Goal: Task Accomplishment & Management: Manage account settings

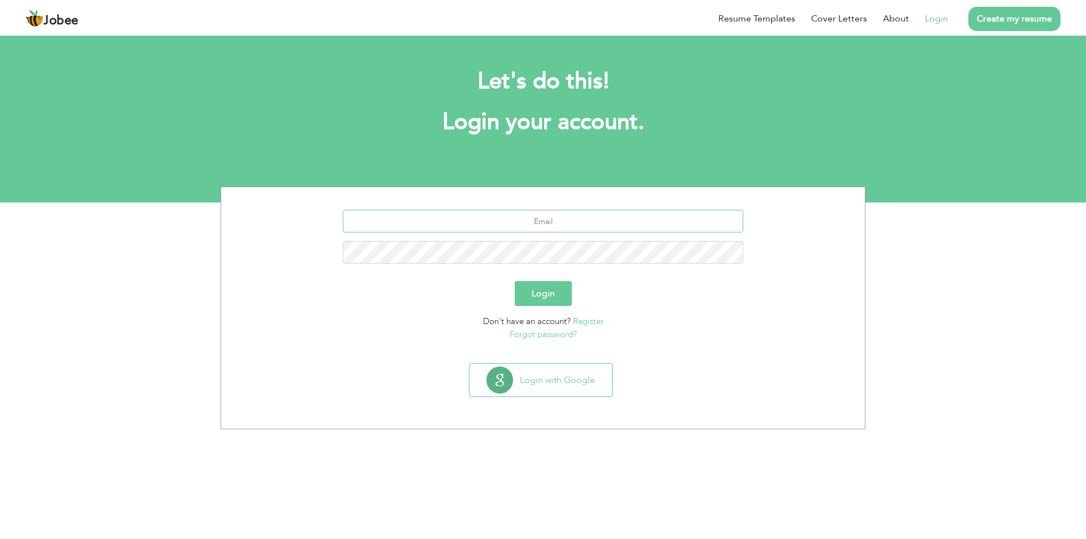
click at [695, 214] on input "text" at bounding box center [543, 221] width 401 height 23
type input "[EMAIL_ADDRESS][DOMAIN_NAME]"
click at [515, 281] on button "Login" at bounding box center [543, 293] width 57 height 25
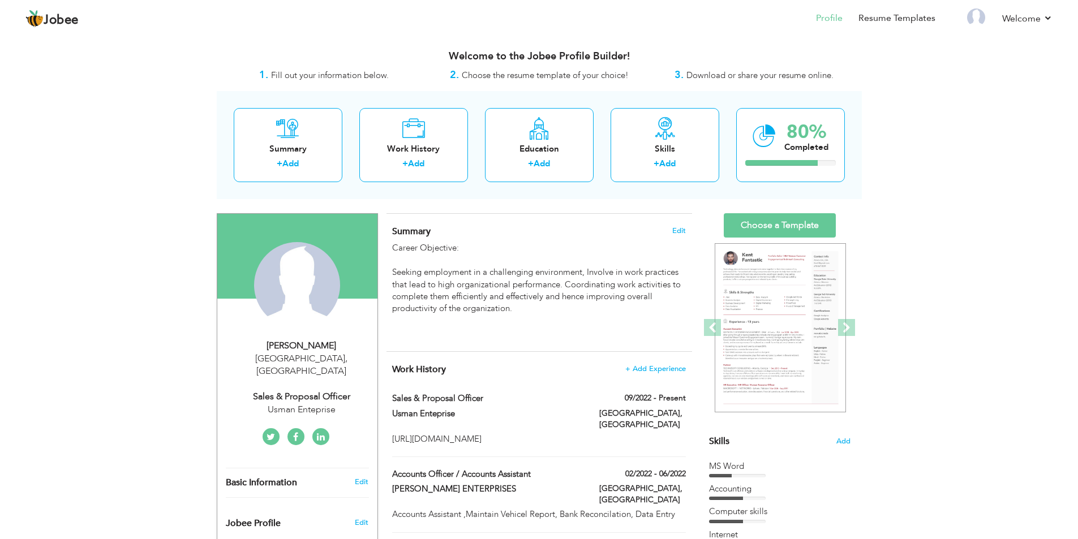
click at [775, 79] on span "Download or share your resume online." at bounding box center [759, 75] width 147 height 11
click at [471, 80] on span "Choose the resume template of your choice!" at bounding box center [545, 75] width 167 height 11
click at [831, 22] on link "Profile" at bounding box center [829, 18] width 27 height 13
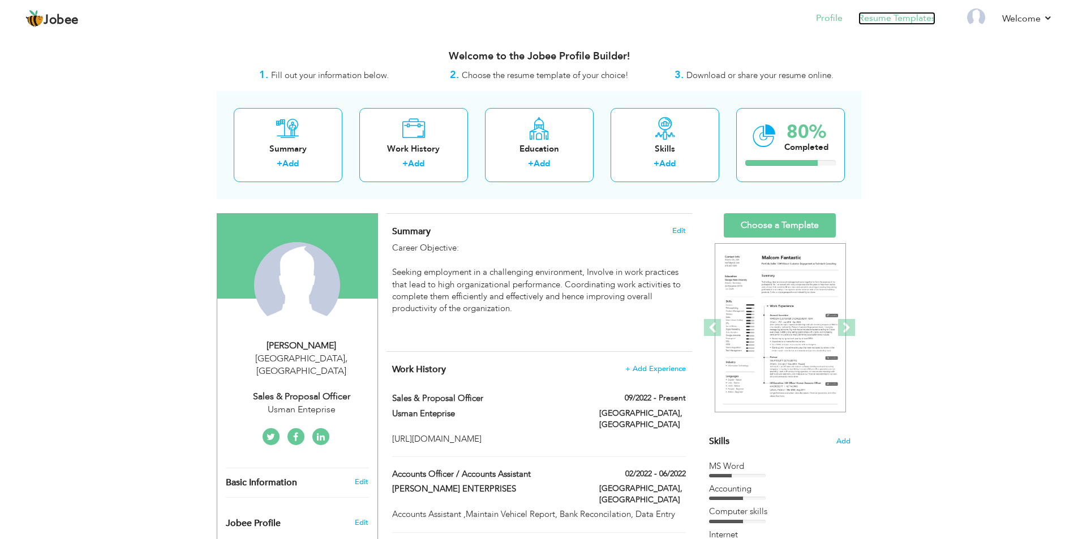
click at [885, 15] on link "Resume Templates" at bounding box center [896, 18] width 77 height 13
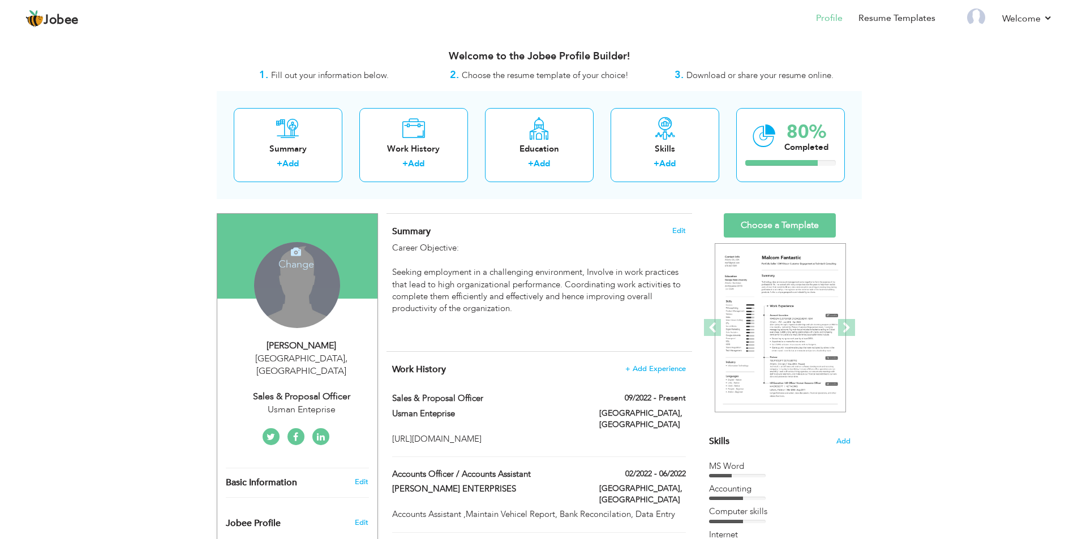
click at [320, 290] on div "Change Remove" at bounding box center [297, 285] width 86 height 86
click at [321, 260] on h4 "Change" at bounding box center [296, 256] width 81 height 27
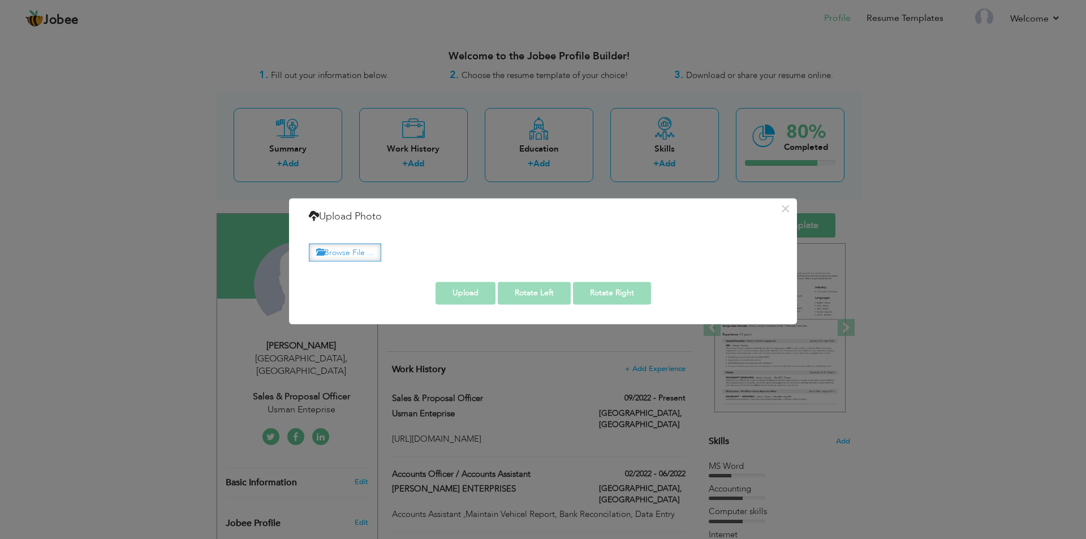
click at [369, 256] on label "Browse File ..." at bounding box center [345, 253] width 72 height 18
click at [0, 0] on input "Browse File ..." at bounding box center [0, 0] width 0 height 0
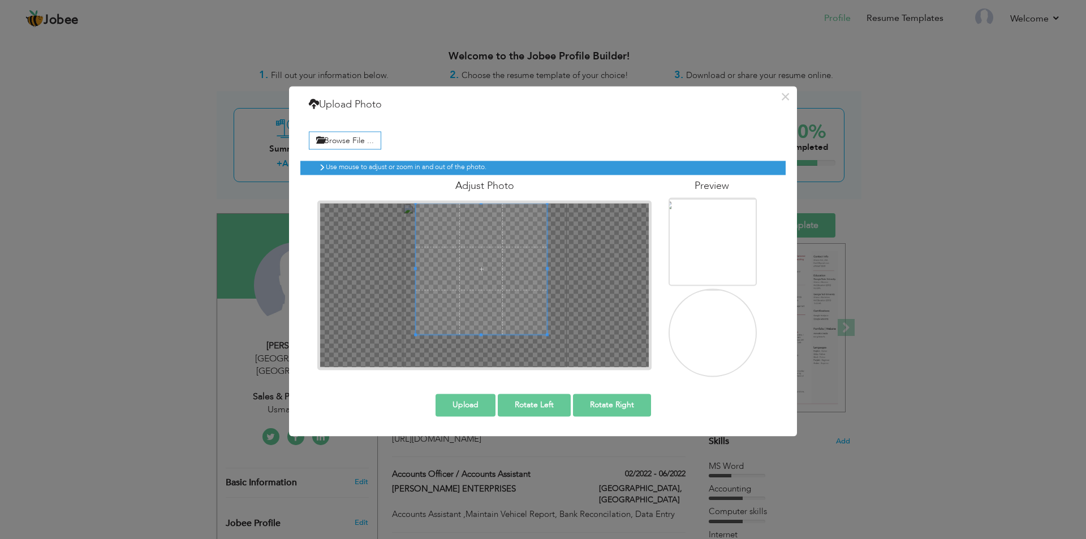
click at [530, 242] on span at bounding box center [481, 268] width 131 height 131
click at [470, 402] on button "Upload" at bounding box center [466, 405] width 60 height 23
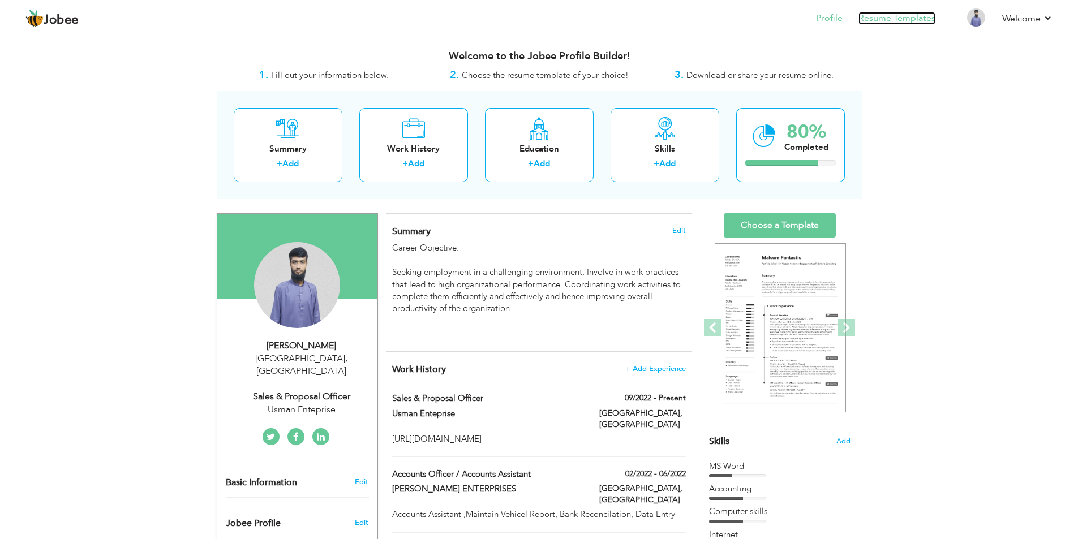
click at [871, 22] on link "Resume Templates" at bounding box center [896, 18] width 77 height 13
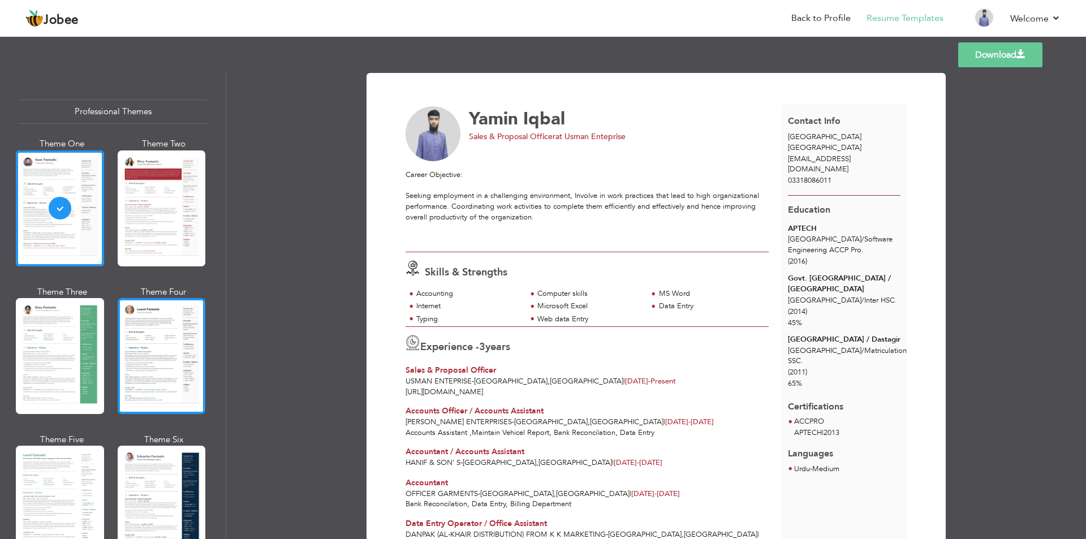
click at [175, 335] on div at bounding box center [162, 356] width 88 height 116
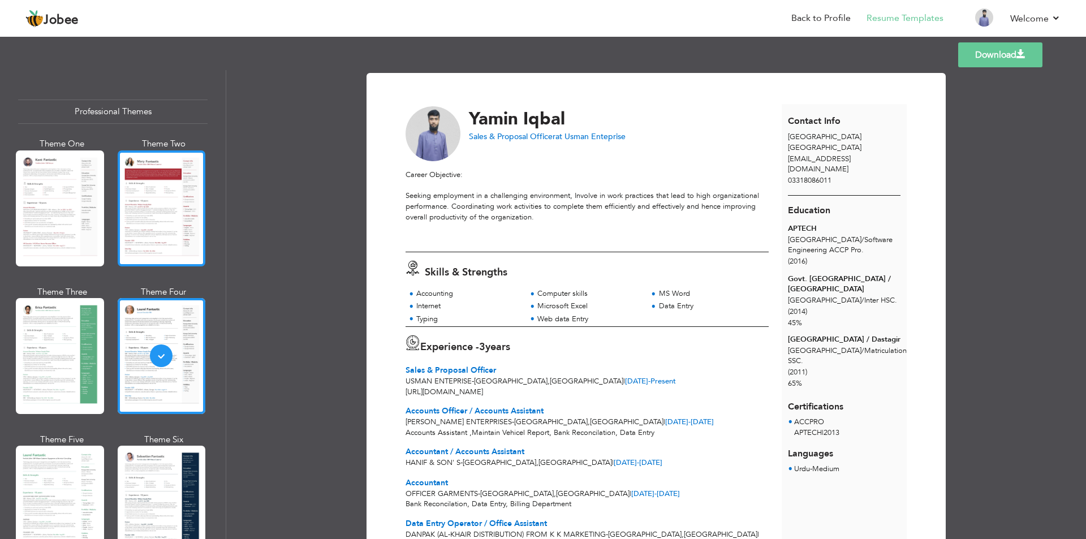
click at [140, 191] on div at bounding box center [162, 208] width 88 height 116
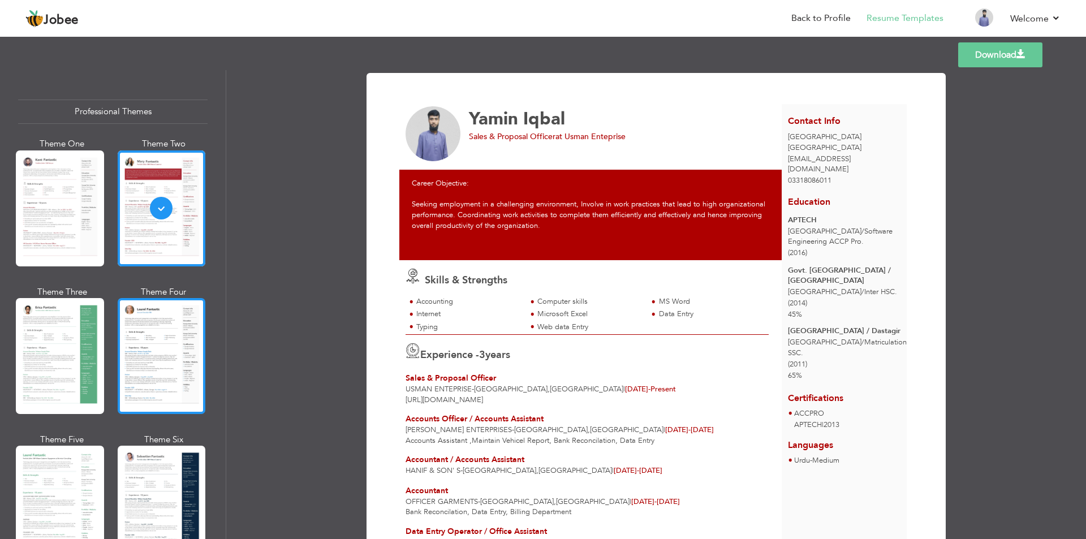
click at [128, 323] on div at bounding box center [162, 356] width 88 height 116
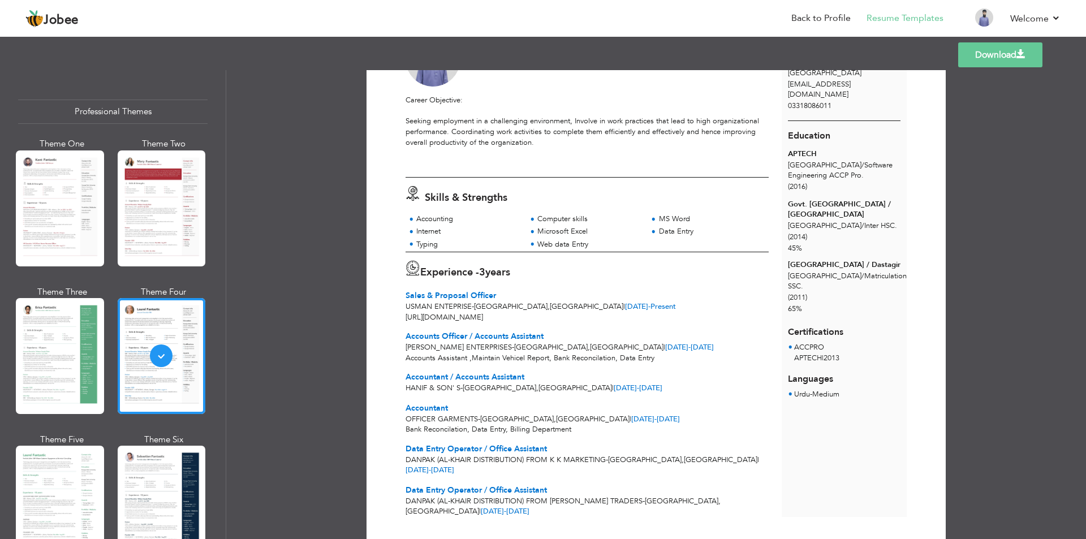
scroll to position [87, 0]
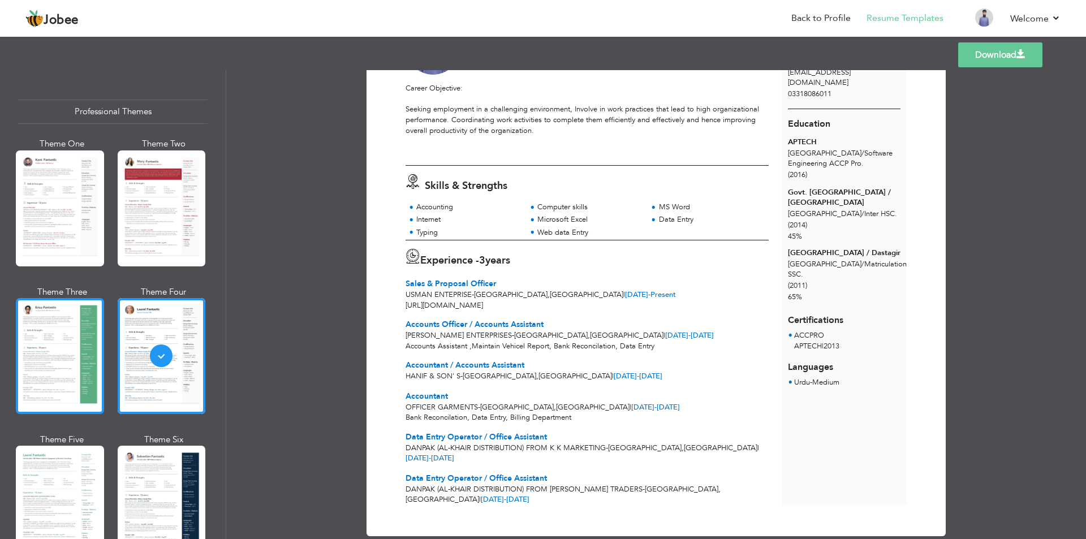
click at [29, 324] on div at bounding box center [60, 356] width 88 height 116
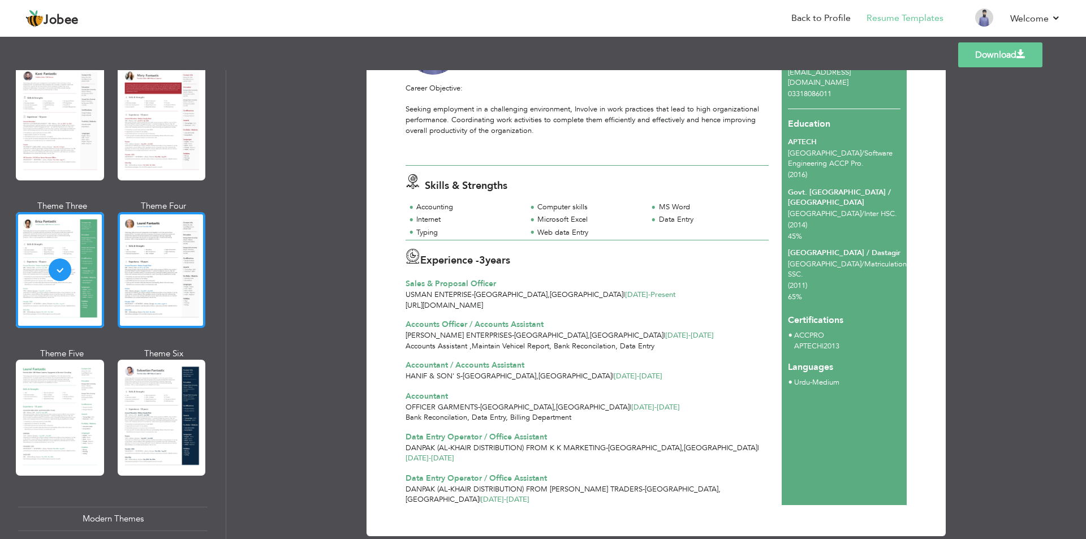
scroll to position [113, 0]
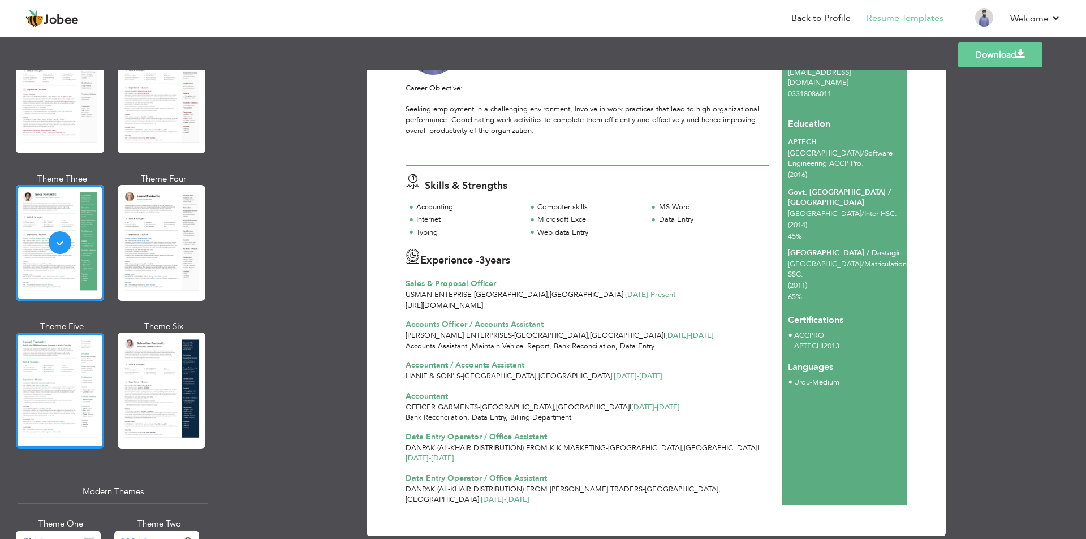
click at [59, 349] on div at bounding box center [60, 391] width 88 height 116
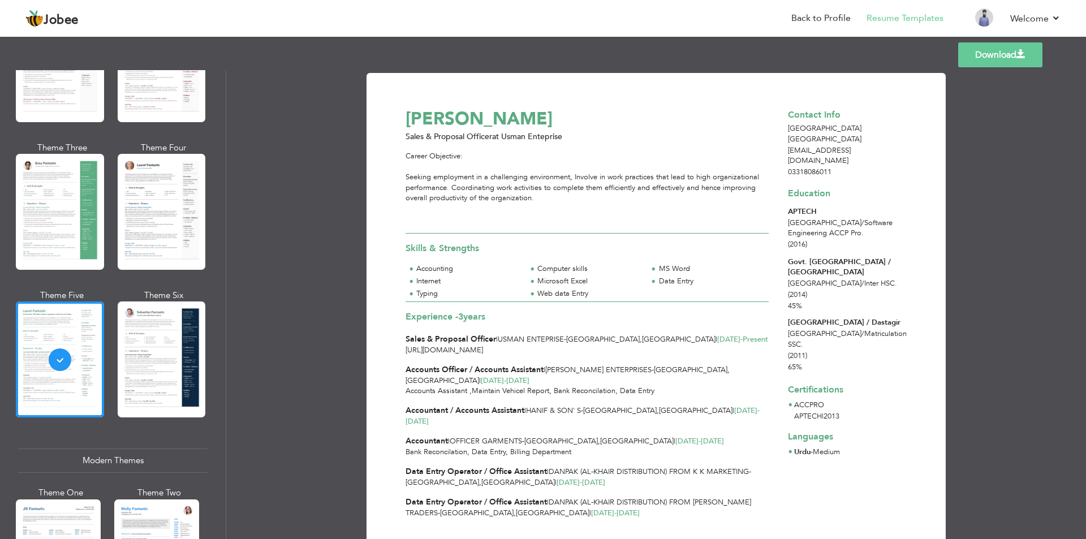
scroll to position [0, 0]
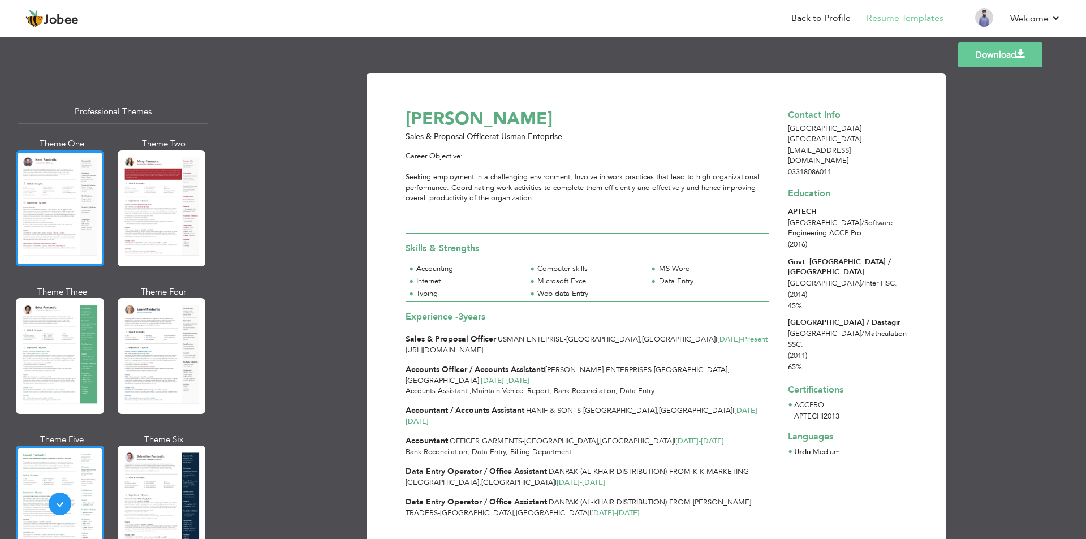
click at [29, 200] on div at bounding box center [60, 208] width 88 height 116
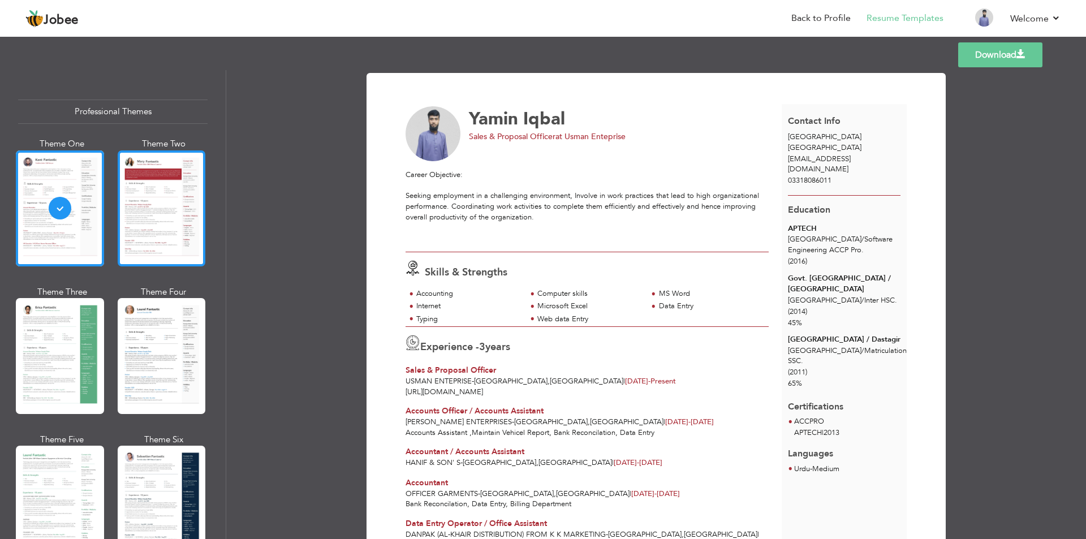
click at [145, 197] on div at bounding box center [162, 208] width 88 height 116
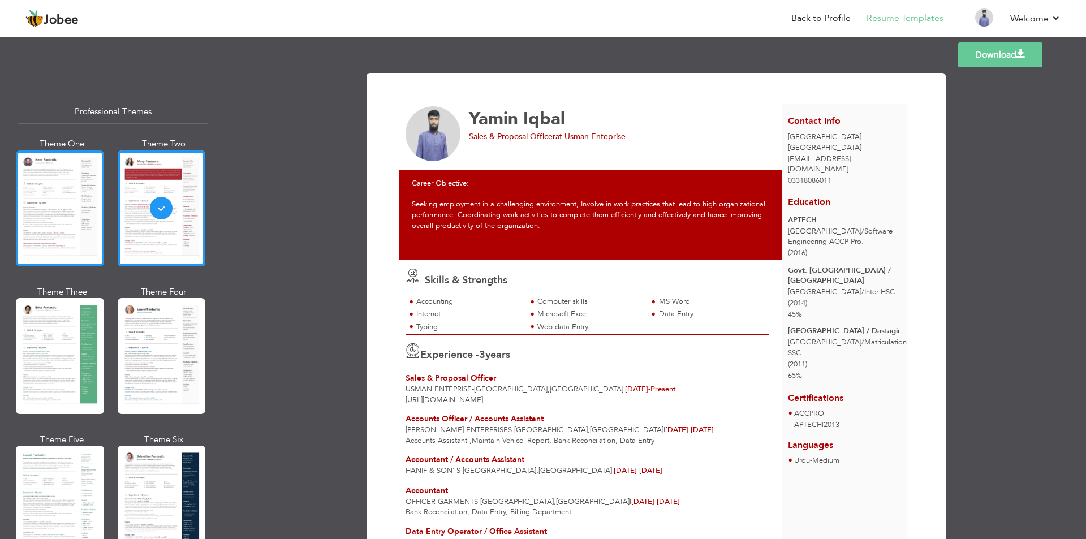
click at [29, 219] on div at bounding box center [60, 208] width 88 height 116
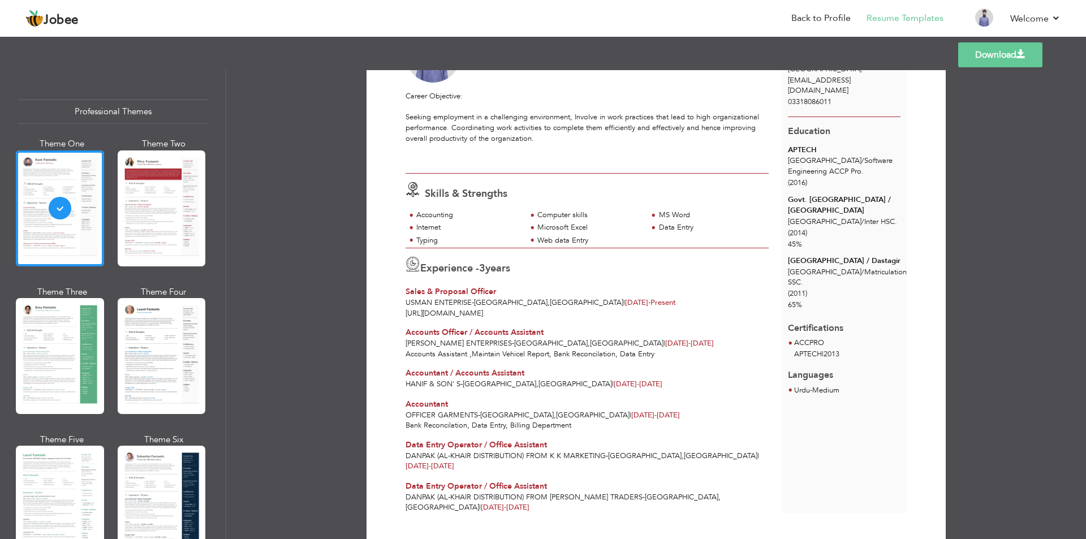
scroll to position [87, 0]
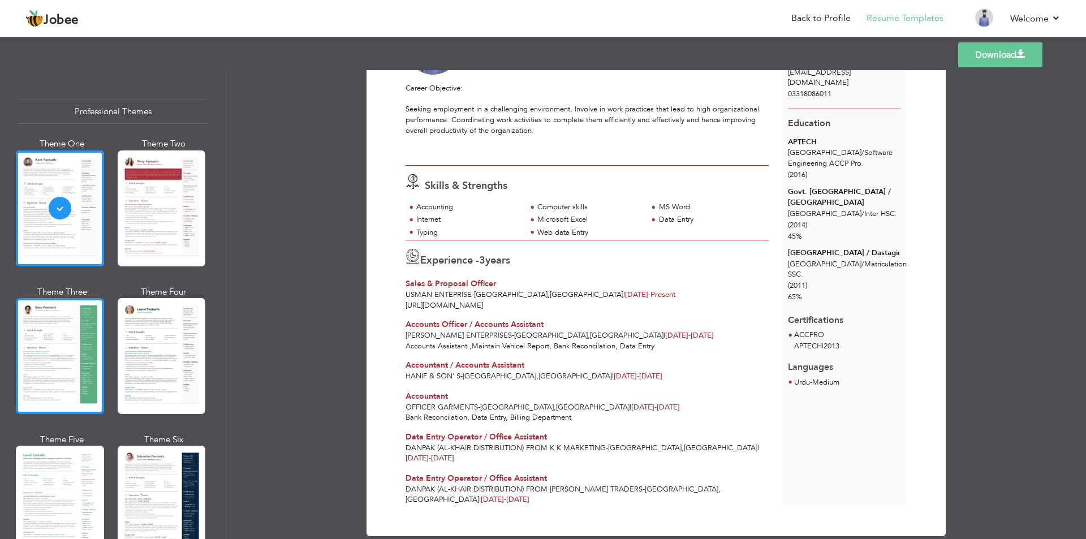
click at [65, 332] on div at bounding box center [60, 356] width 88 height 116
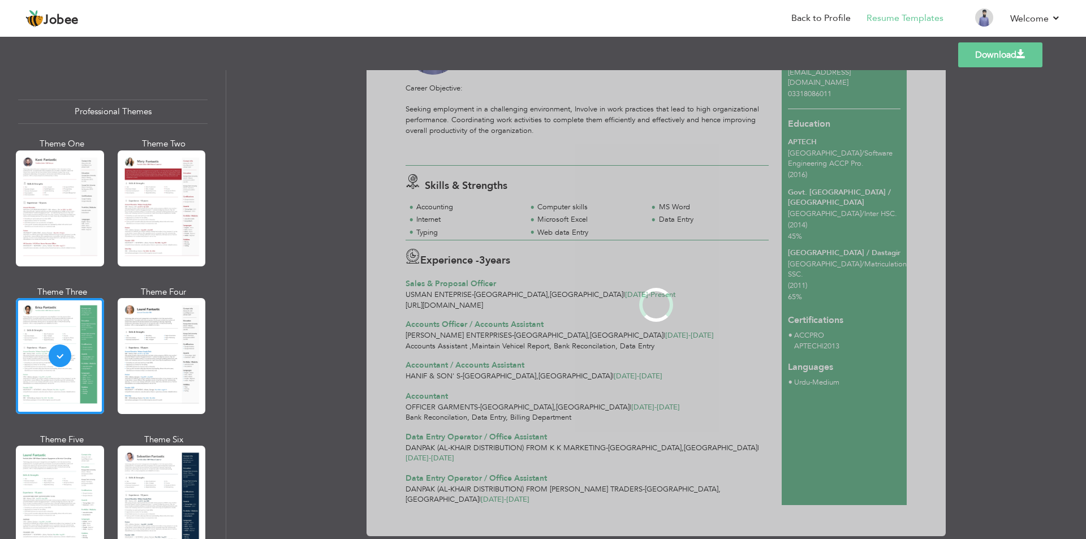
scroll to position [0, 0]
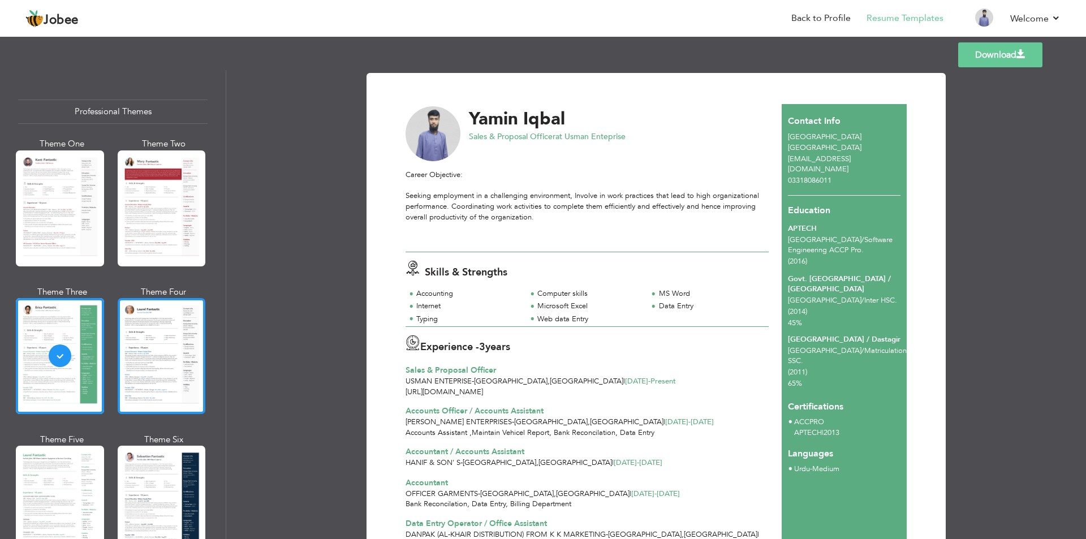
click at [171, 320] on div at bounding box center [162, 356] width 88 height 116
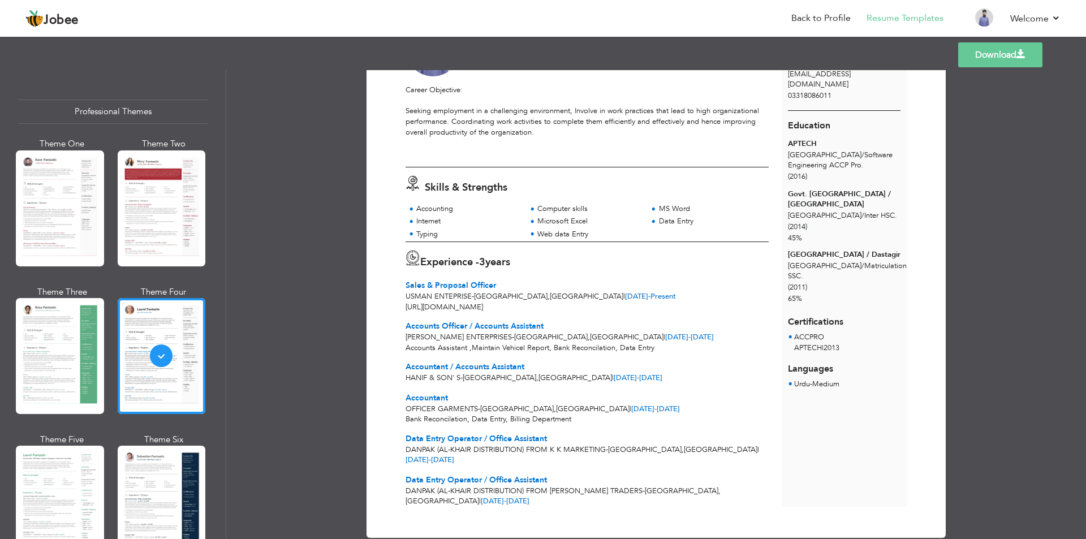
scroll to position [87, 0]
drag, startPoint x: 492, startPoint y: 261, endPoint x: 523, endPoint y: 268, distance: 32.3
click at [523, 268] on div "Experience - 3 years" at bounding box center [587, 259] width 363 height 21
click at [510, 266] on label "3 years" at bounding box center [494, 260] width 31 height 15
drag, startPoint x: 489, startPoint y: 263, endPoint x: 521, endPoint y: 262, distance: 31.7
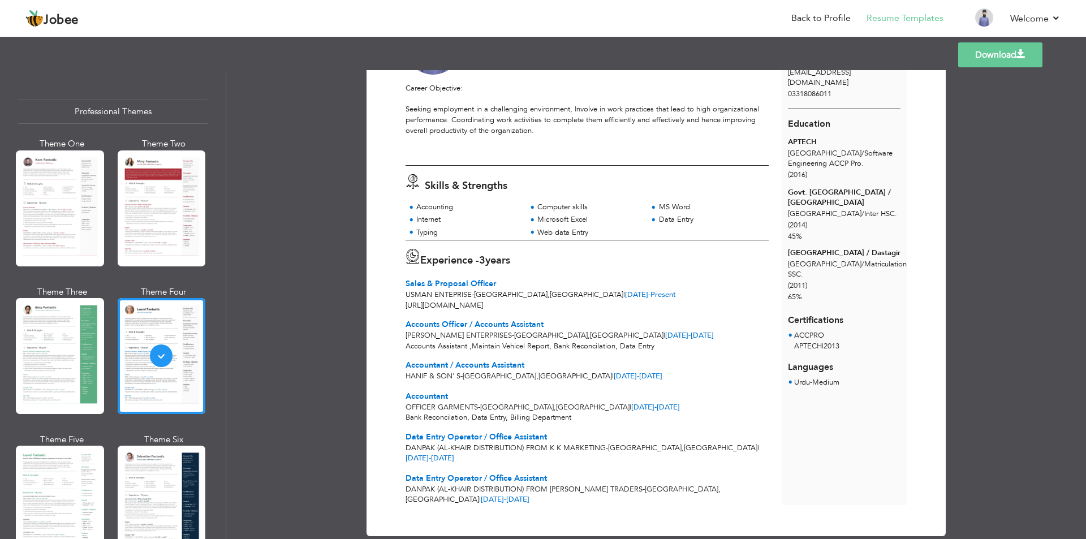
click at [521, 262] on div "Experience - 3 years" at bounding box center [587, 259] width 363 height 21
drag, startPoint x: 531, startPoint y: 261, endPoint x: 400, endPoint y: 261, distance: 130.7
click at [400, 261] on div "Experience - 3 years Sales & Proposal Officer Usman Enteprise - Karachi , Pakis…" at bounding box center [587, 270] width 376 height 60
click at [578, 276] on div "Experience - 3 years Sales & Proposal Officer Usman Enteprise - Karachi , Pakis…" at bounding box center [587, 270] width 376 height 60
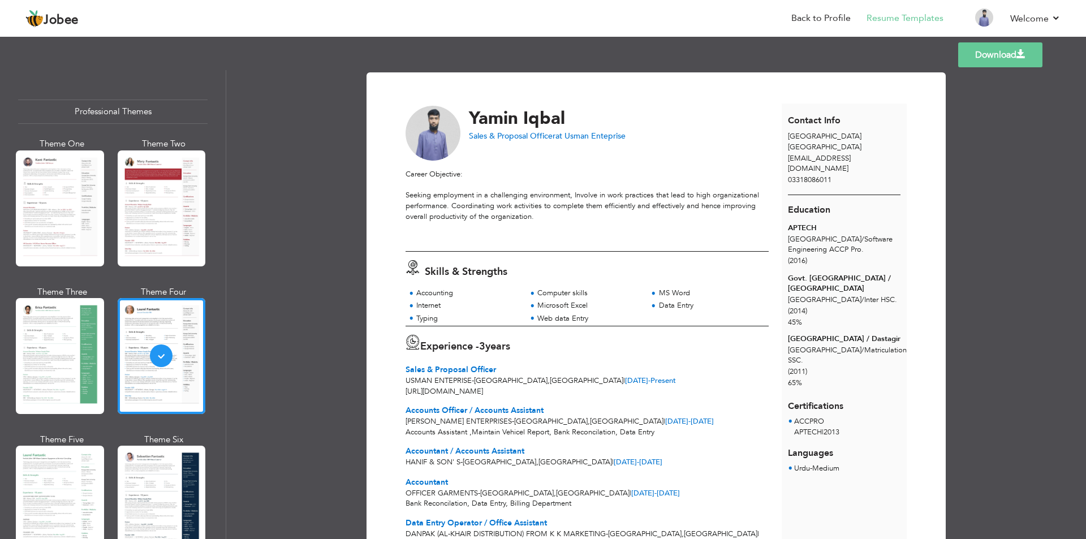
scroll to position [0, 0]
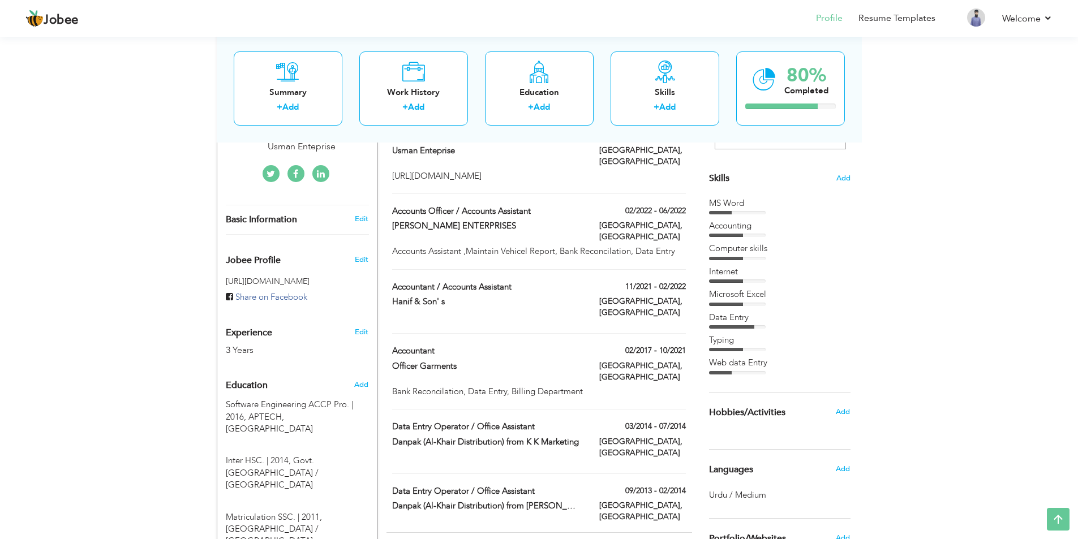
scroll to position [283, 0]
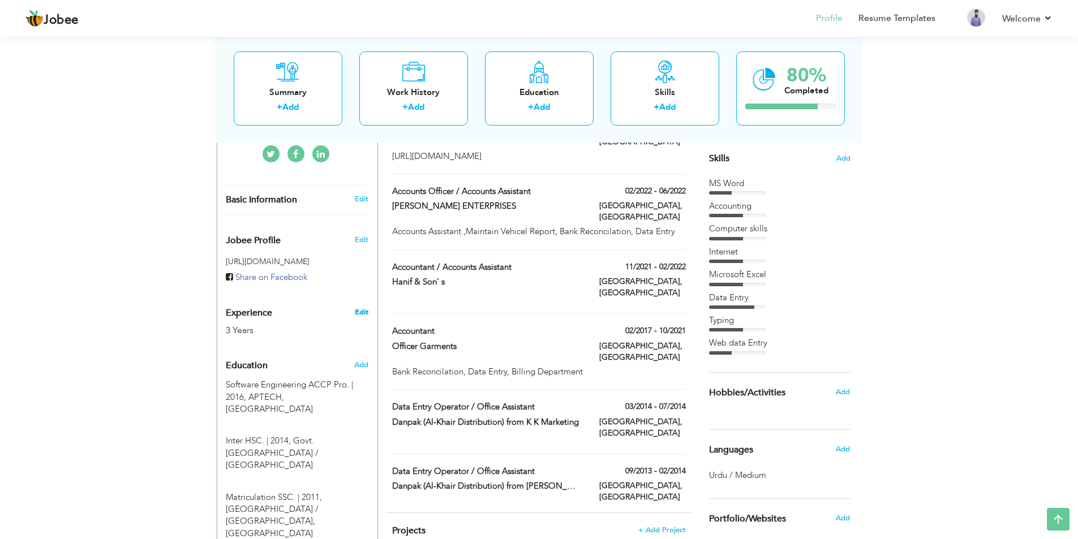
click at [360, 307] on link "Edit" at bounding box center [362, 312] width 14 height 10
type input "Yamin"
type input "Iqbal"
type input "03318086011"
select select "number:166"
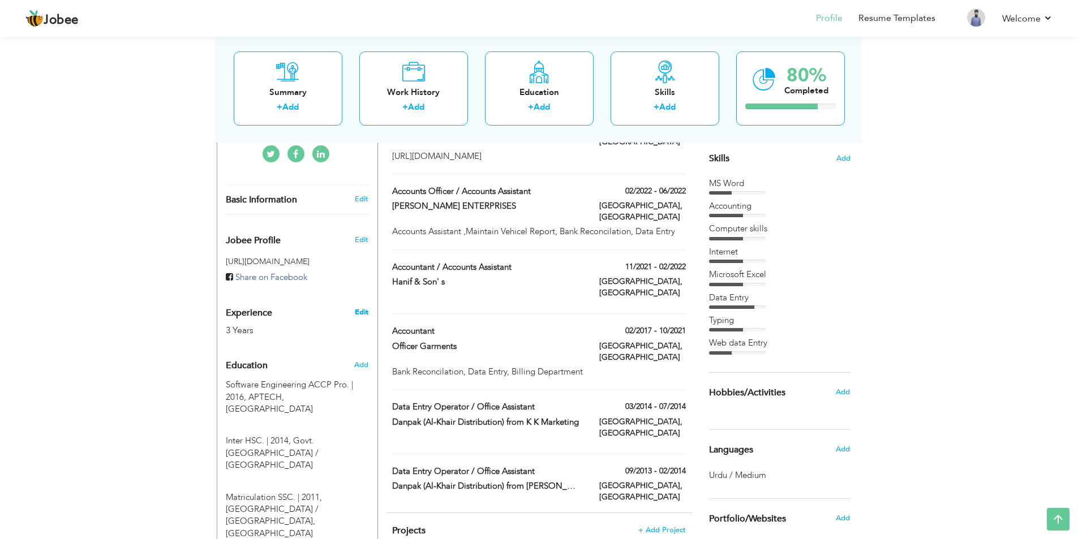
type input "[GEOGRAPHIC_DATA]"
select select "number:5"
type input "Usman Enteprise"
type input "Sales & Proposal Officer"
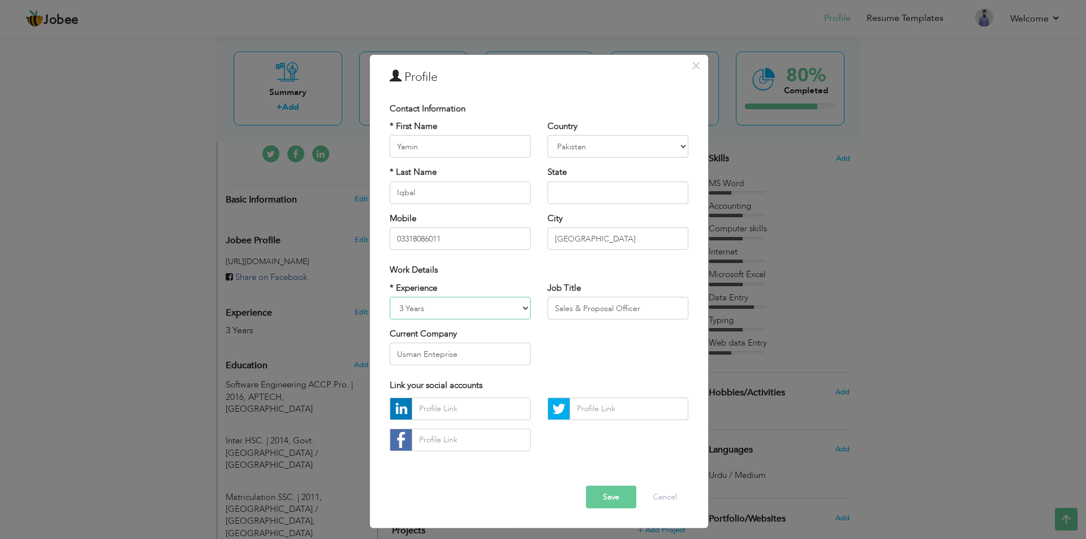
click at [466, 307] on select "Entry Level Less than 1 Year 1 Year 2 Years 3 Years 4 Years 5 Years 6 Years 7 Y…" at bounding box center [460, 308] width 141 height 23
click at [225, 313] on div "× Profile Contact Information * First Name Yamin * Last Name Iqbal" at bounding box center [543, 269] width 1086 height 539
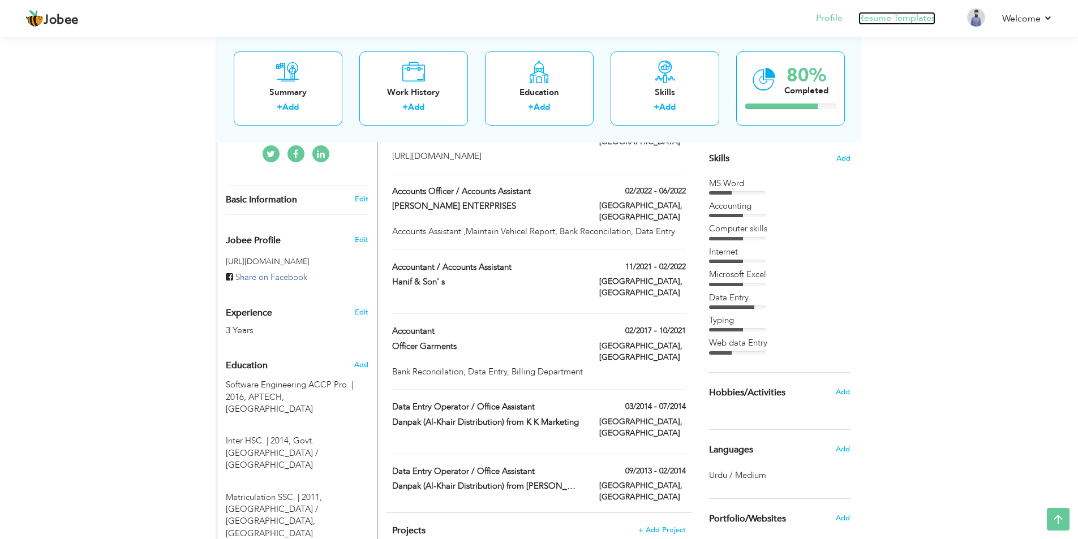
click at [914, 23] on link "Resume Templates" at bounding box center [896, 18] width 77 height 13
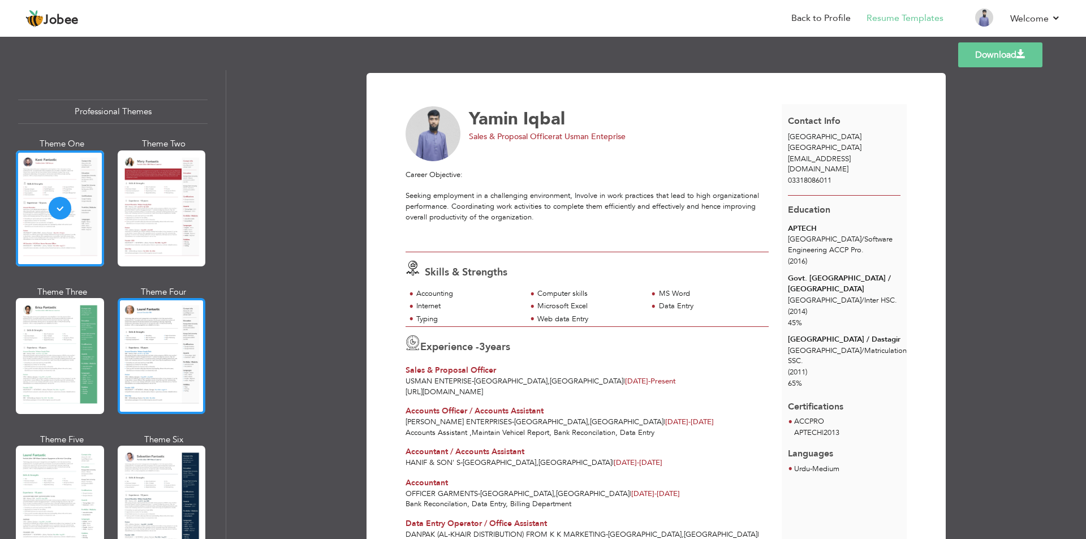
click at [188, 342] on div at bounding box center [162, 356] width 88 height 116
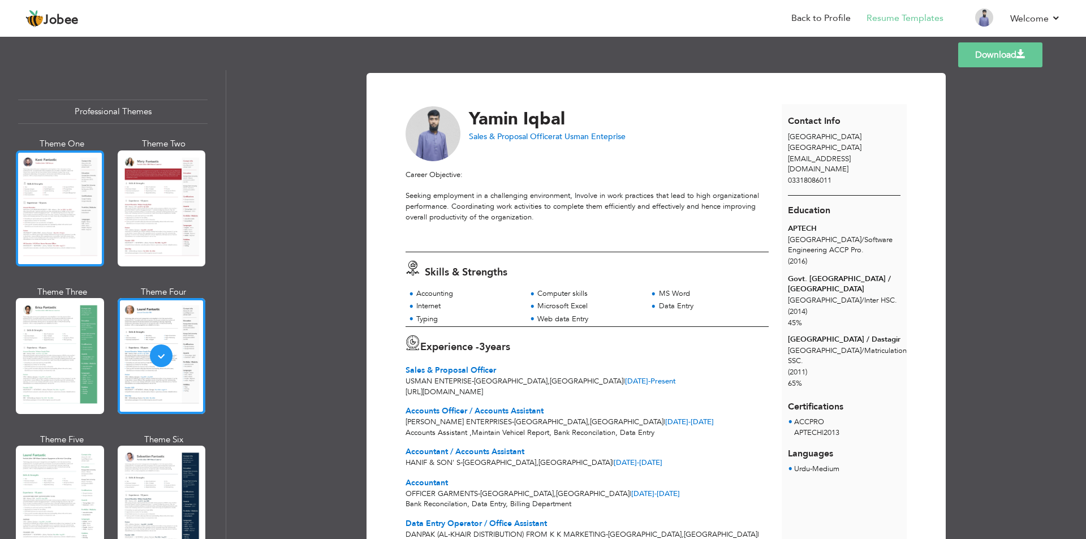
click at [71, 205] on div at bounding box center [60, 208] width 88 height 116
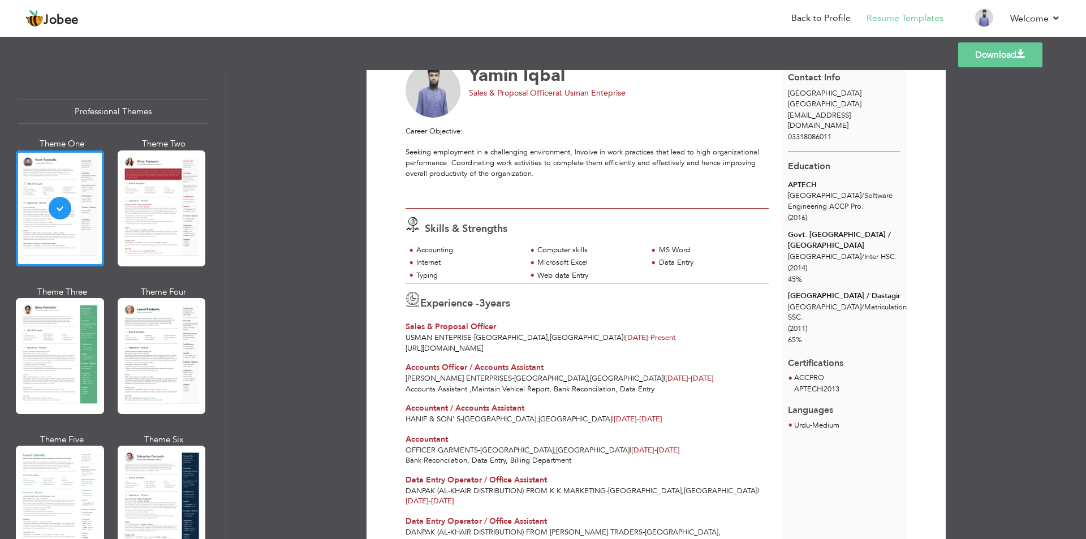
scroll to position [87, 0]
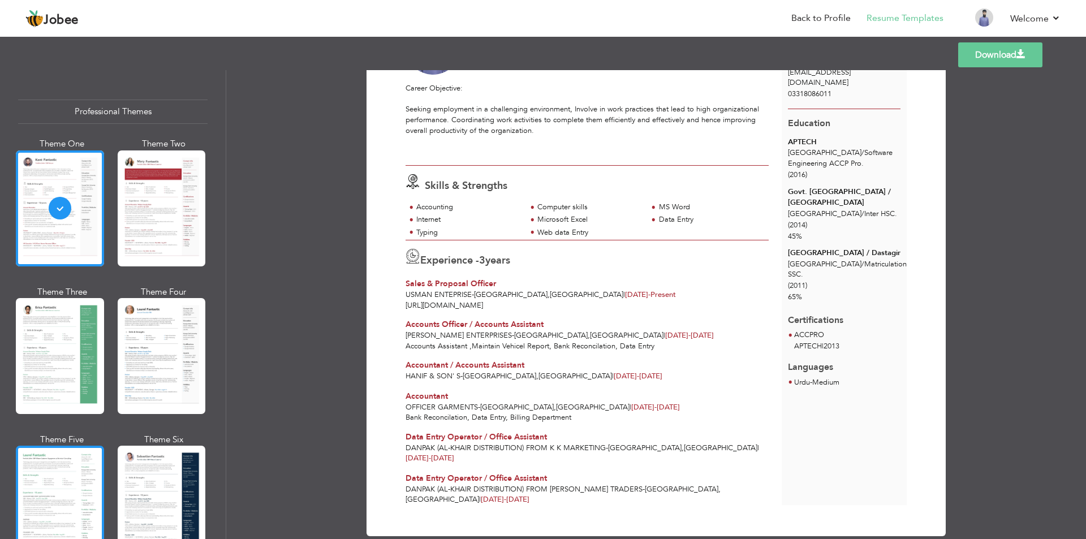
click at [67, 449] on div at bounding box center [60, 504] width 88 height 116
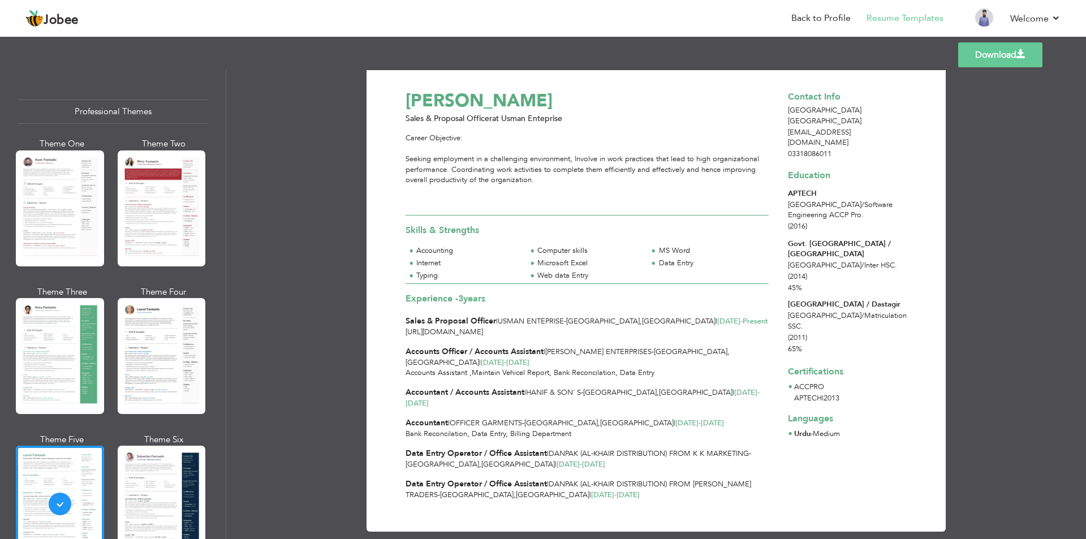
scroll to position [0, 0]
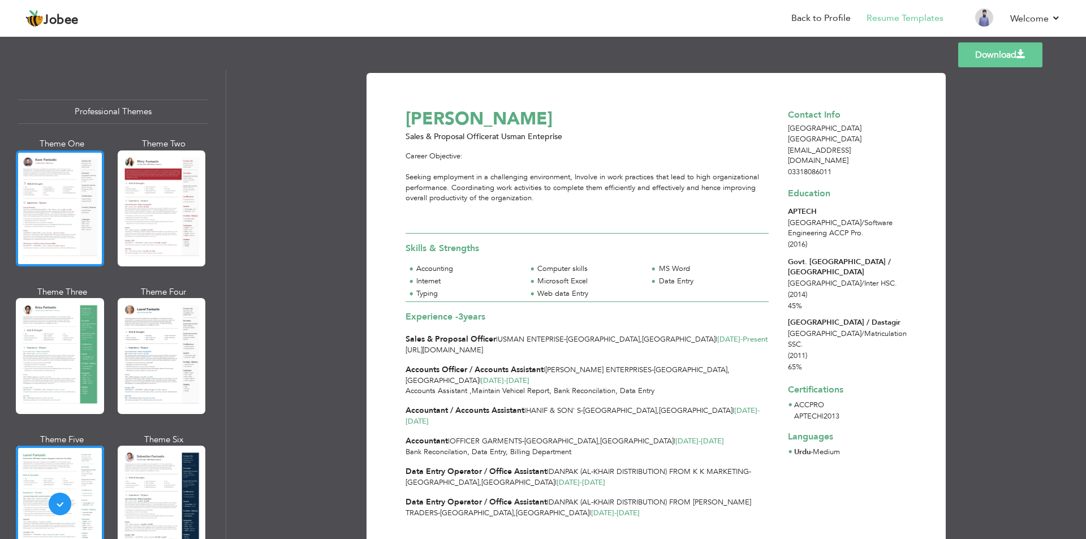
click at [79, 213] on div at bounding box center [60, 208] width 88 height 116
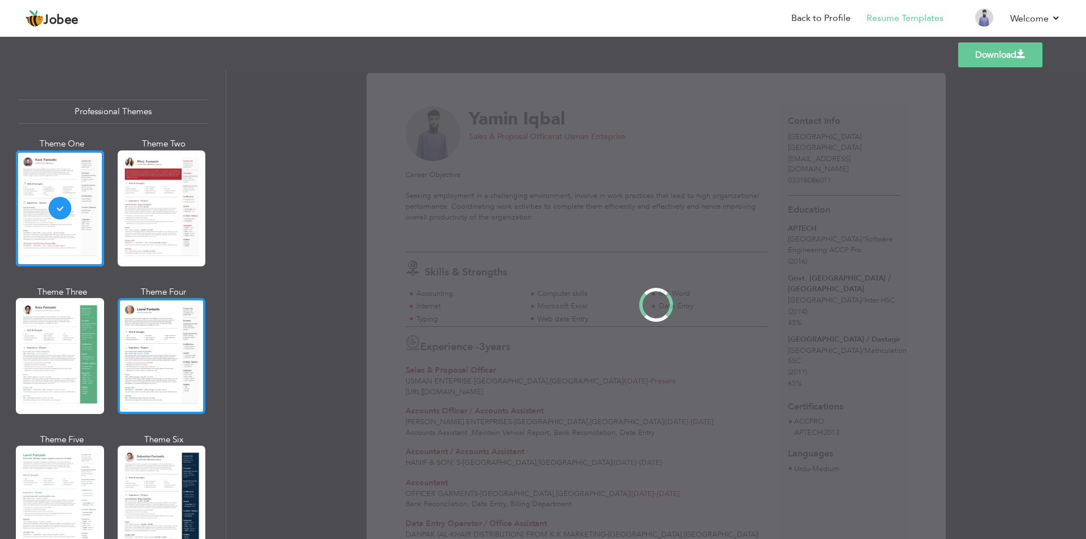
click at [143, 309] on div at bounding box center [162, 356] width 88 height 116
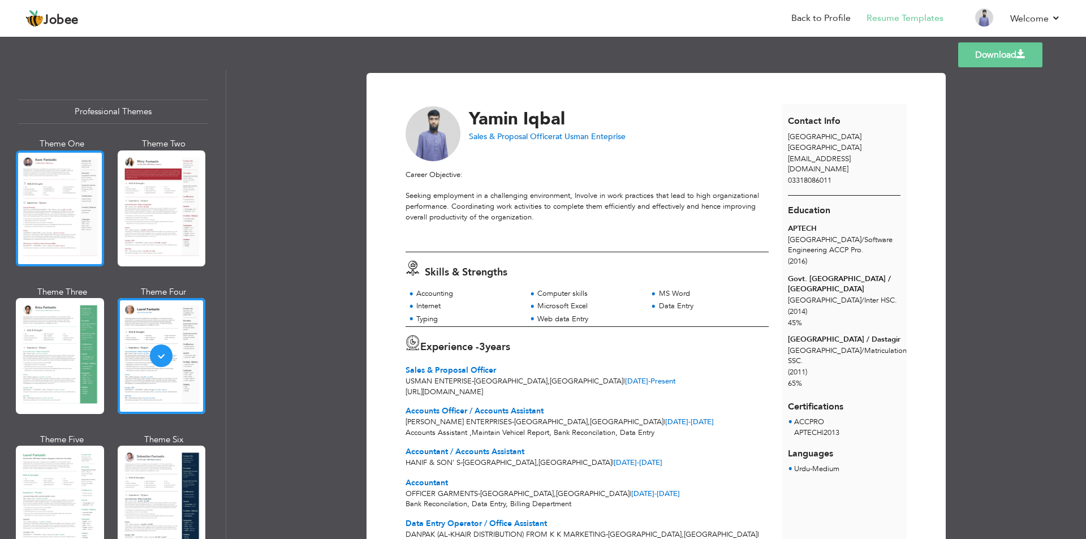
click at [53, 190] on div at bounding box center [60, 208] width 88 height 116
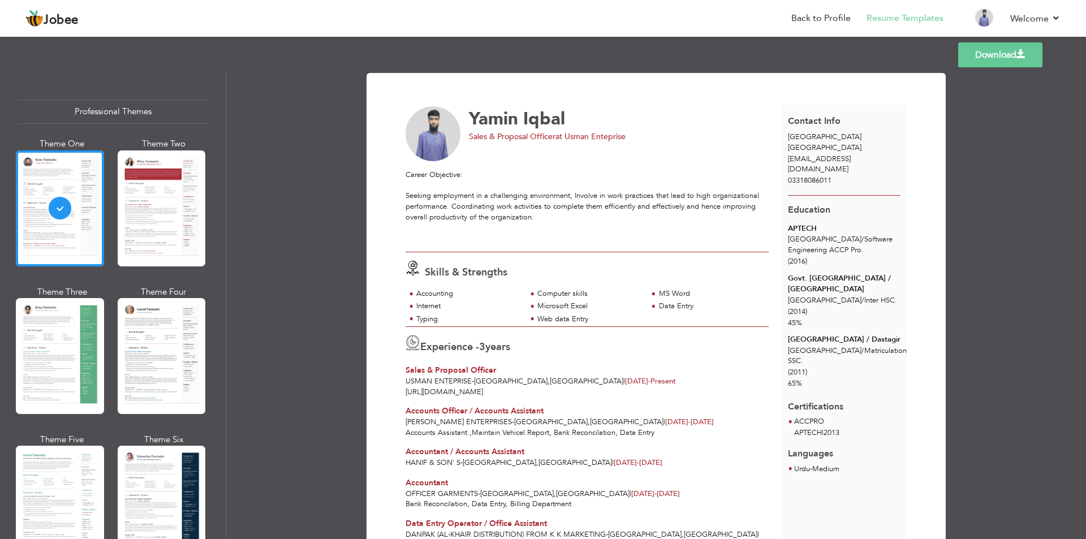
click at [997, 46] on link "Download" at bounding box center [1000, 54] width 84 height 25
click at [193, 315] on div at bounding box center [162, 356] width 88 height 116
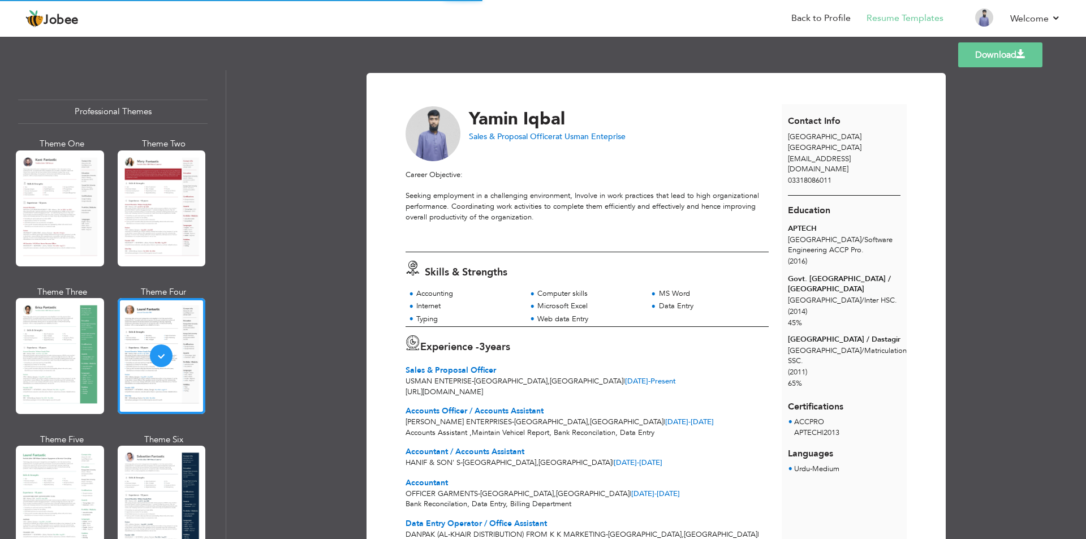
click at [72, 189] on div at bounding box center [60, 208] width 88 height 116
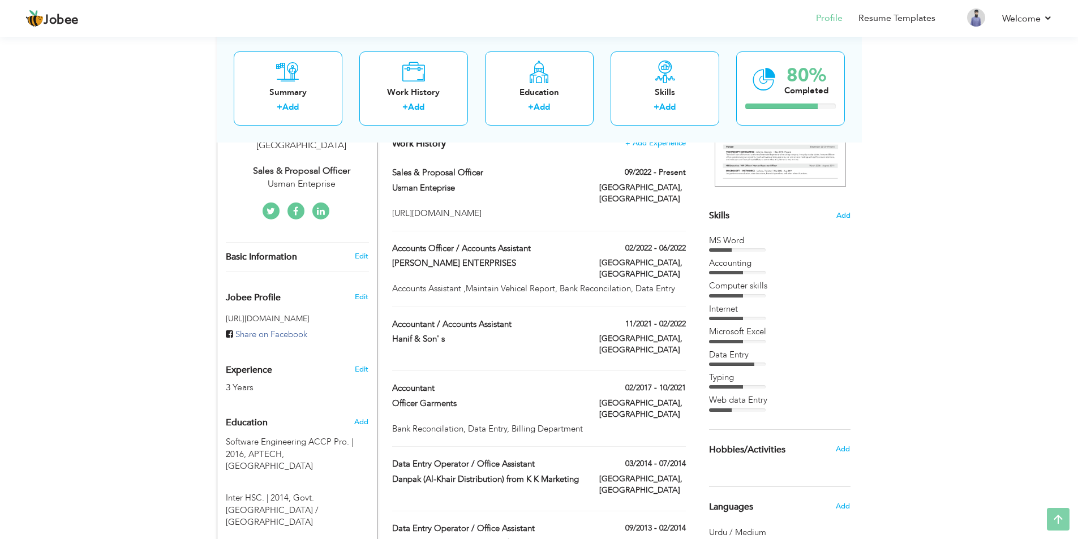
scroll to position [288, 0]
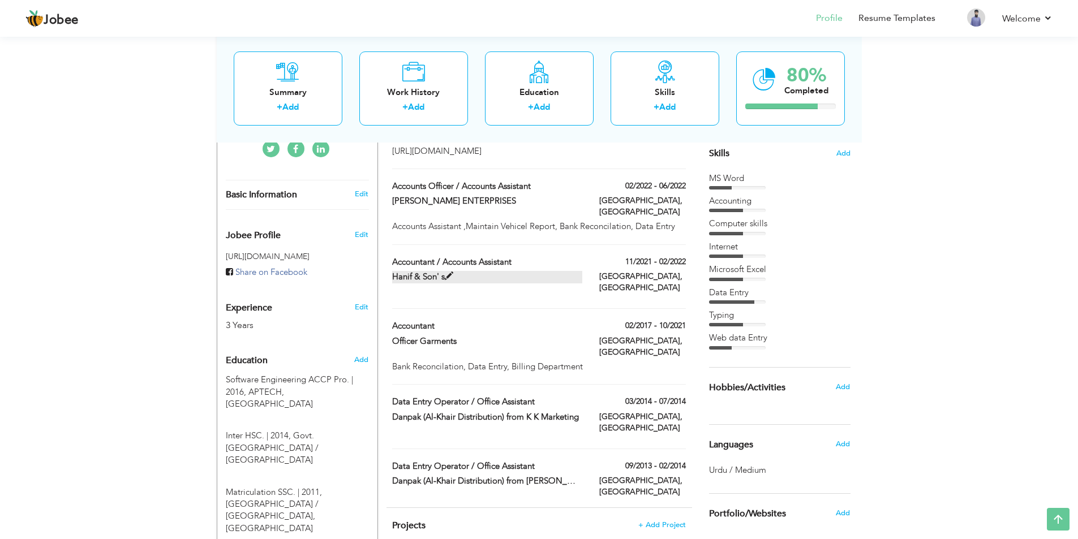
click at [451, 272] on span at bounding box center [449, 276] width 8 height 8
type input "Accountant / Accounts Assistant"
type input "Hanif & Son' s"
type input "11/2021"
type input "02/2022"
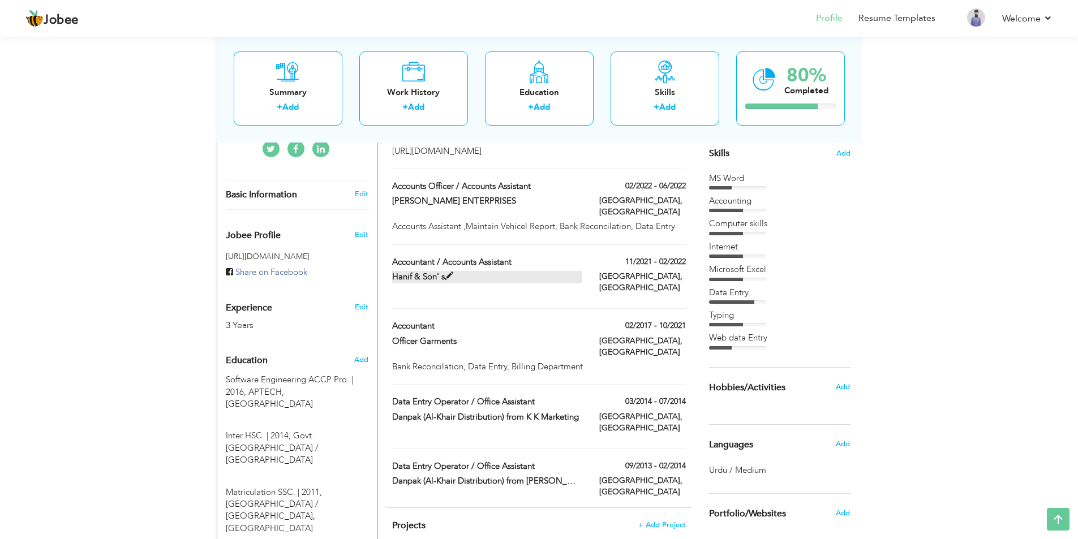
type input "[GEOGRAPHIC_DATA]"
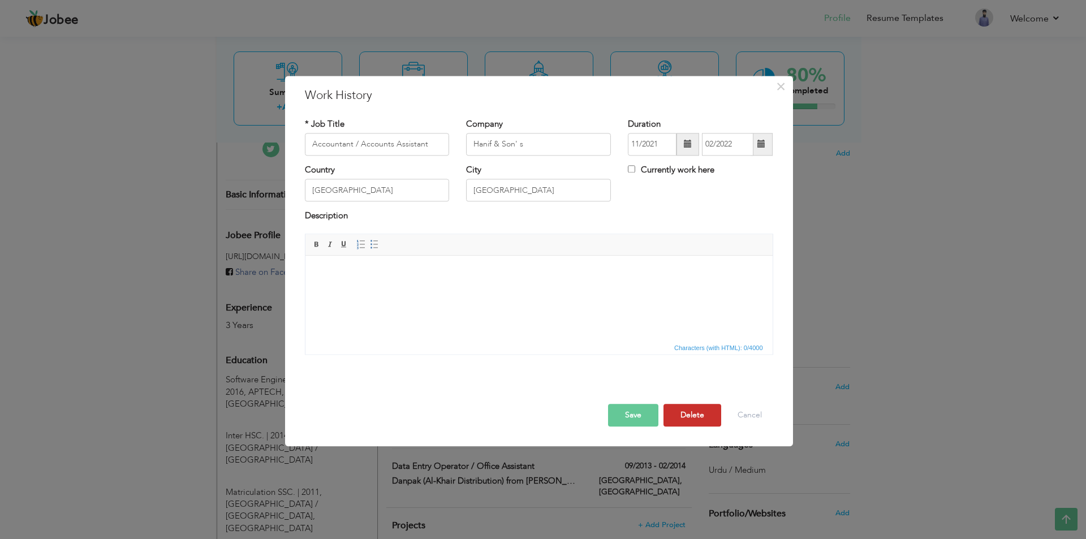
drag, startPoint x: 674, startPoint y: 414, endPoint x: 668, endPoint y: 416, distance: 6.6
click at [674, 413] on button "Delete" at bounding box center [693, 415] width 58 height 23
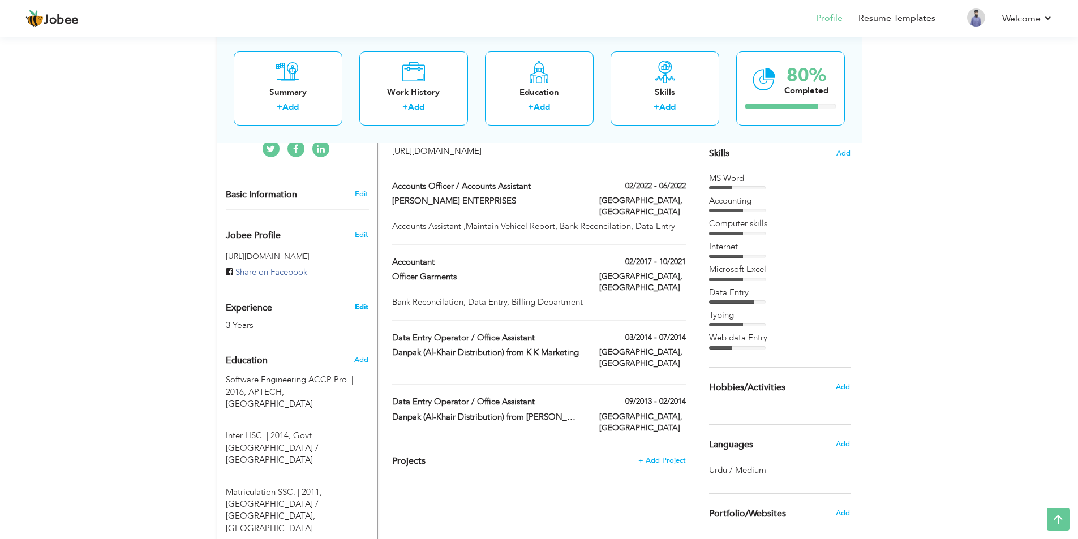
click at [362, 302] on link "Edit" at bounding box center [362, 307] width 14 height 10
select select "number:166"
select select "number:5"
type input "Usman Enteprise"
type input "Sales & Proposal Officer"
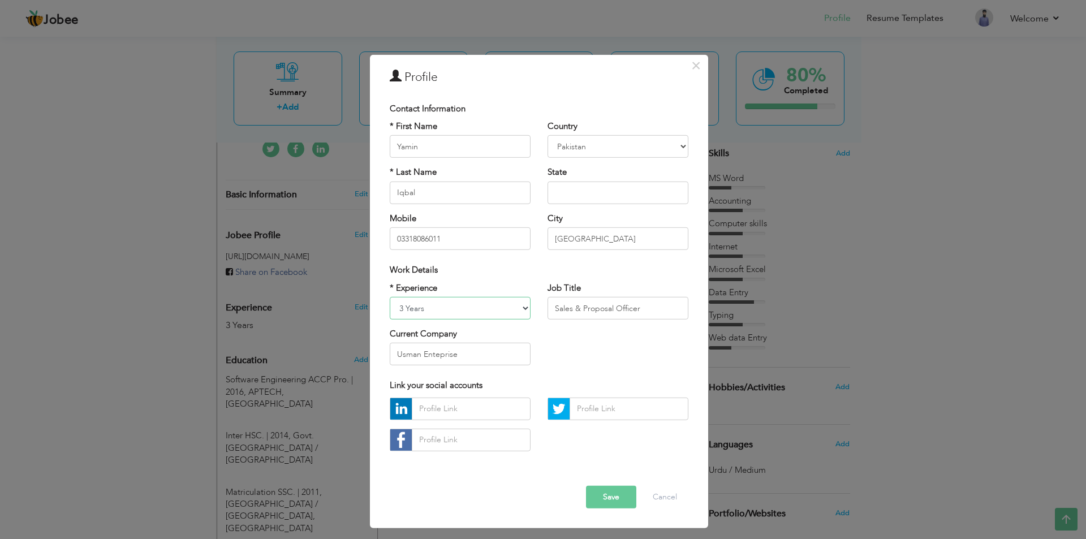
click at [484, 311] on select "Entry Level Less than 1 Year 1 Year 2 Years 3 Years 4 Years 5 Years 6 Years 7 Y…" at bounding box center [460, 308] width 141 height 23
select select "number:11"
click at [390, 297] on select "Entry Level Less than 1 Year 1 Year 2 Years 3 Years 4 Years 5 Years 6 Years 7 Y…" at bounding box center [460, 308] width 141 height 23
click at [637, 494] on div "Error Save Cancel" at bounding box center [539, 488] width 316 height 57
click at [615, 501] on button "Save" at bounding box center [611, 497] width 50 height 23
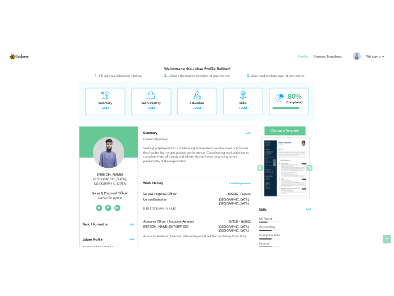
scroll to position [0, 0]
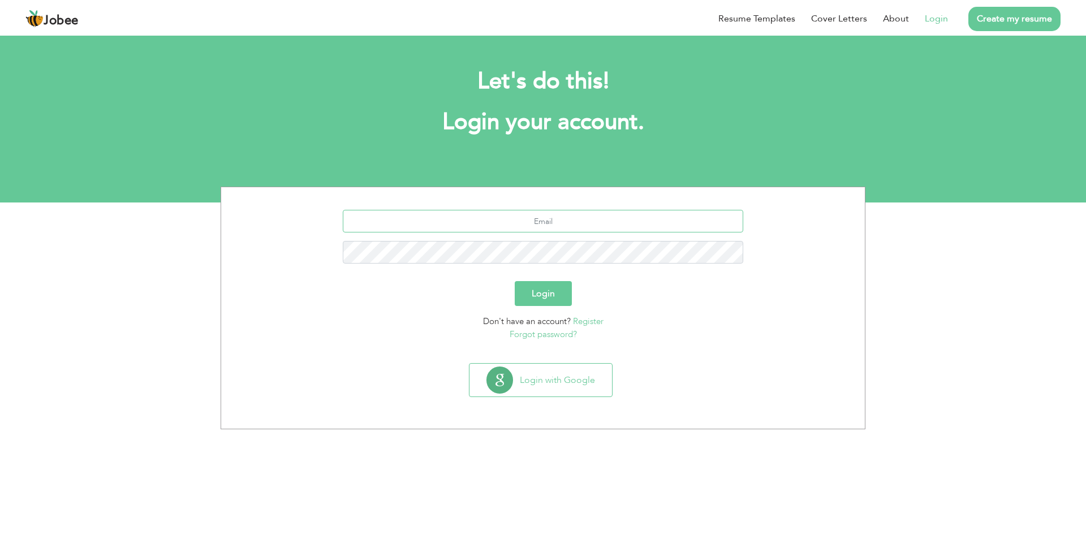
click at [569, 219] on input "text" at bounding box center [543, 221] width 401 height 23
type input "ya"
click at [513, 222] on input "text" at bounding box center [543, 221] width 401 height 23
type input "y"
type input "yaminiqbal20@gmail.com"
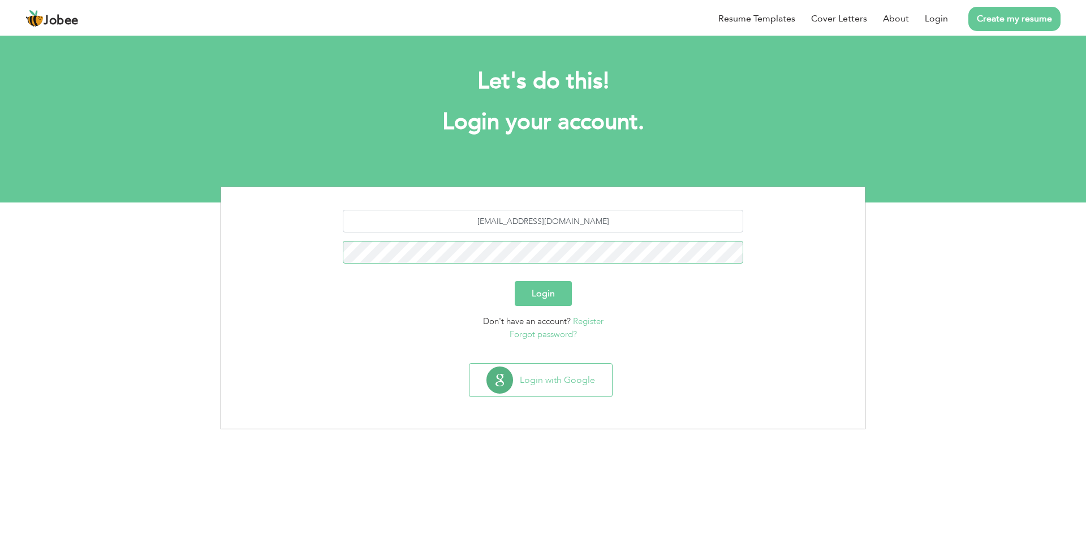
click at [515, 281] on button "Login" at bounding box center [543, 293] width 57 height 25
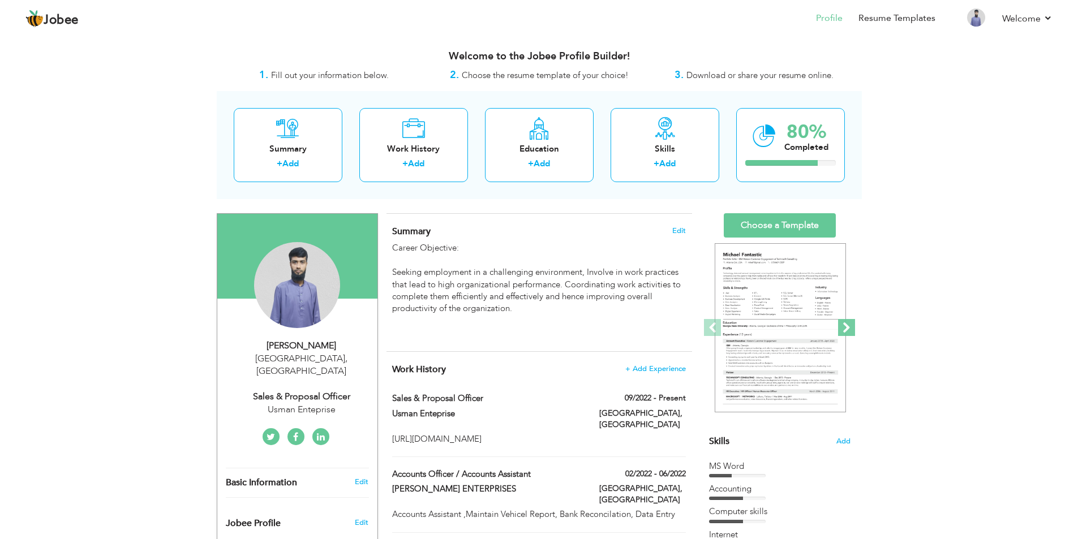
click at [849, 325] on span at bounding box center [846, 327] width 17 height 17
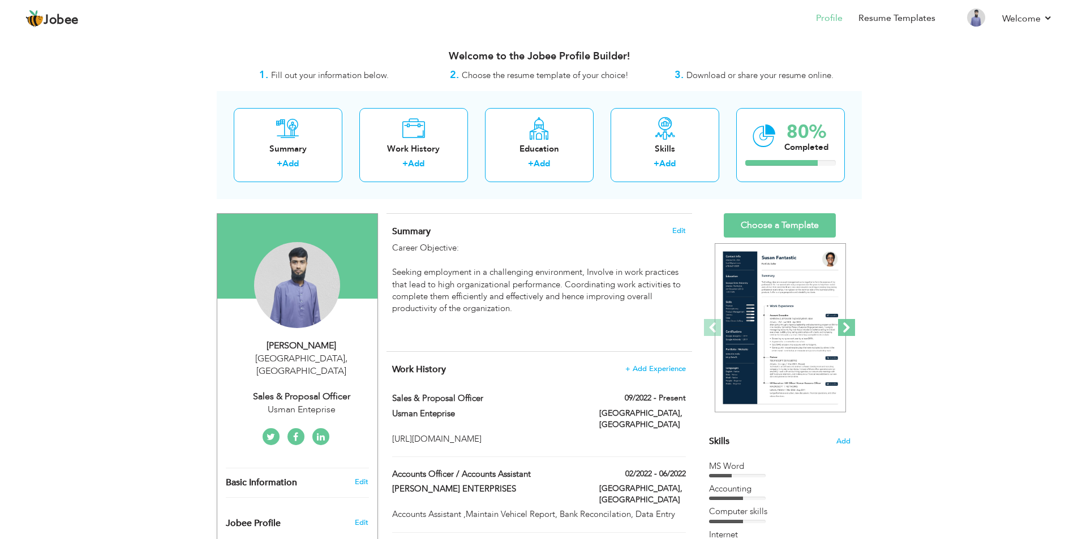
click at [844, 322] on span at bounding box center [846, 327] width 17 height 17
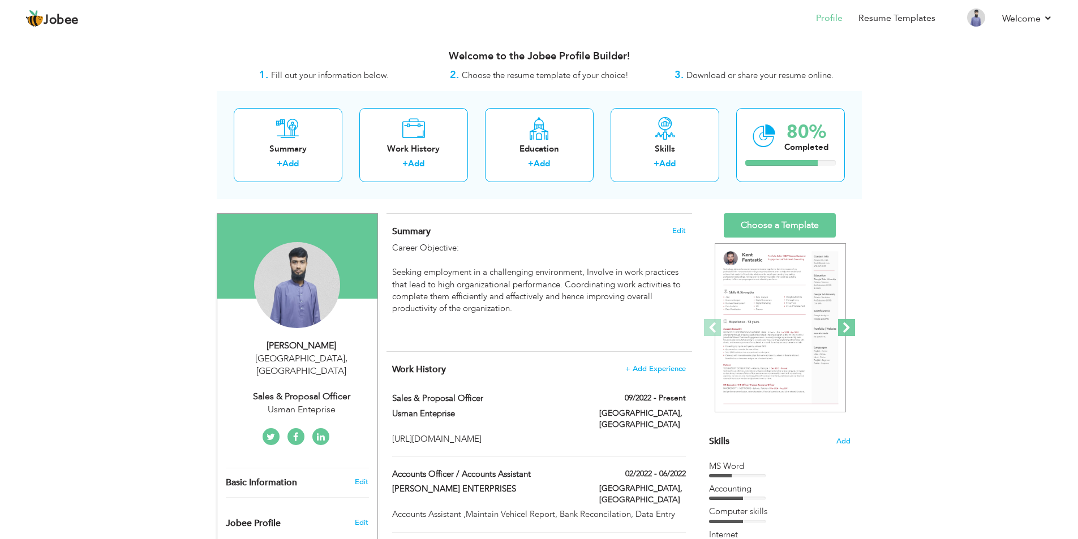
click at [844, 322] on span at bounding box center [846, 327] width 17 height 17
click at [710, 323] on span at bounding box center [712, 327] width 17 height 17
click at [709, 322] on span at bounding box center [712, 327] width 17 height 17
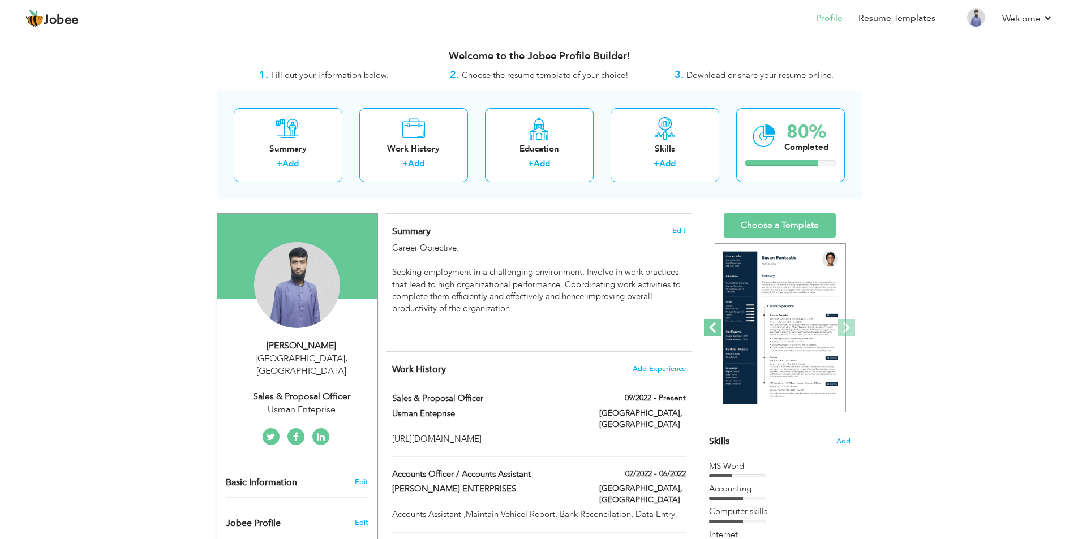
click at [709, 322] on span at bounding box center [712, 327] width 17 height 17
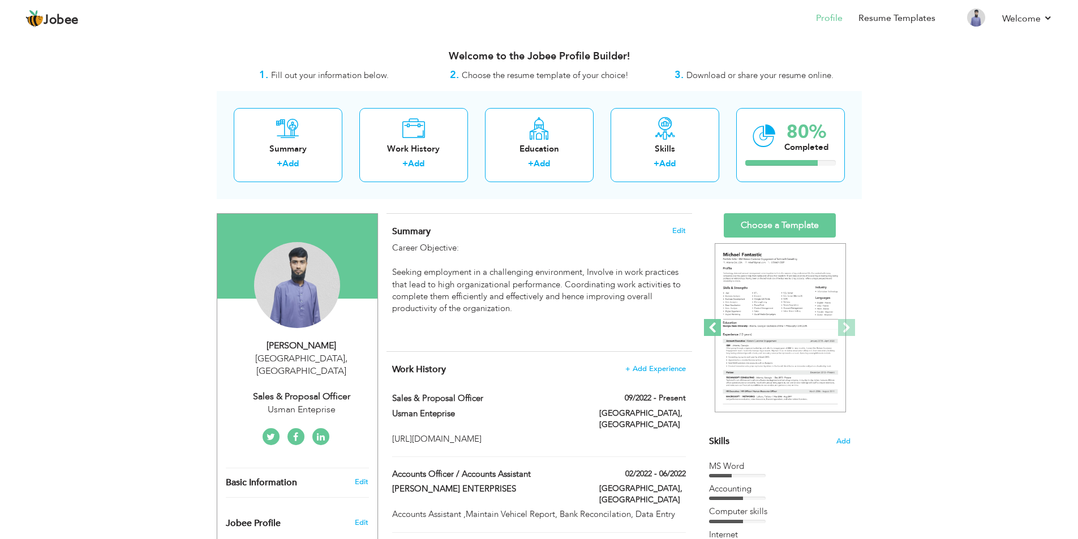
click at [709, 322] on span at bounding box center [712, 327] width 17 height 17
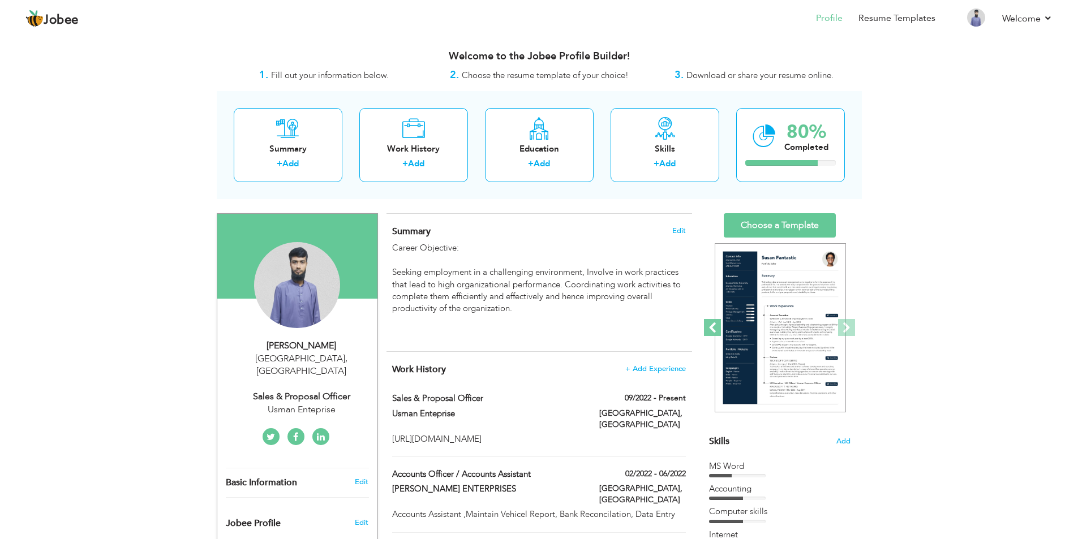
click at [709, 322] on span at bounding box center [712, 327] width 17 height 17
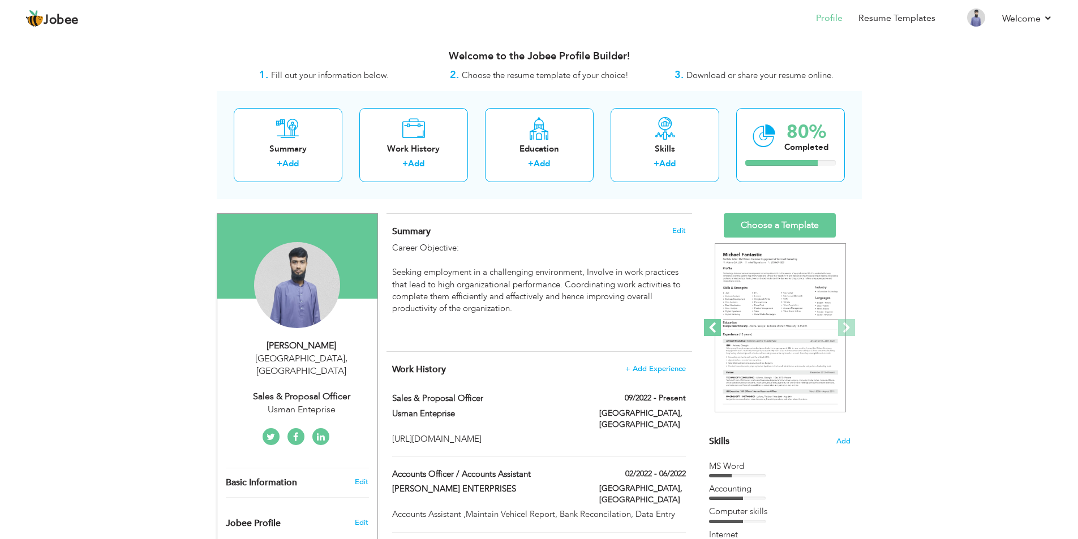
click at [709, 322] on span at bounding box center [712, 327] width 17 height 17
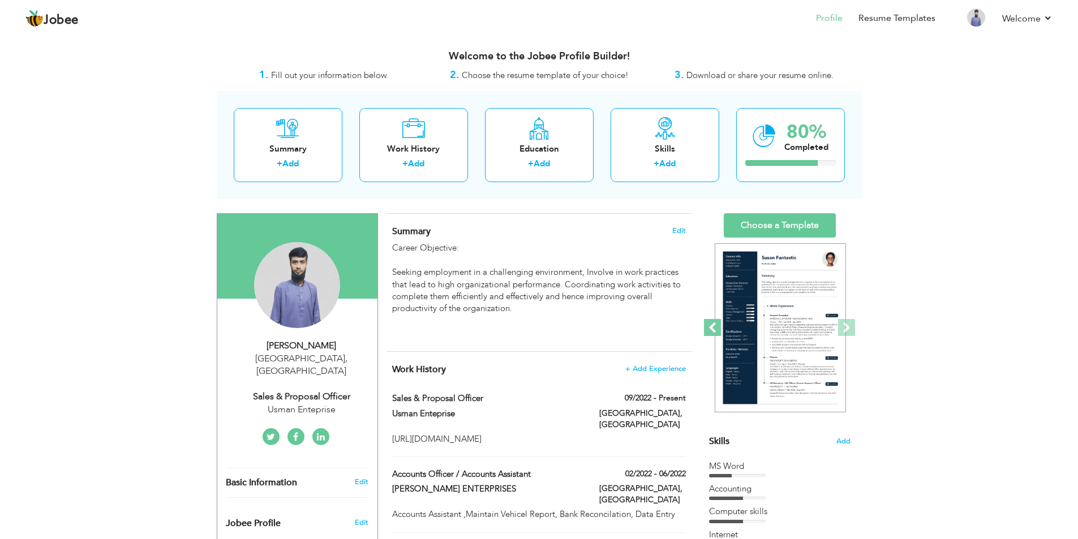
click at [709, 322] on span at bounding box center [712, 327] width 17 height 17
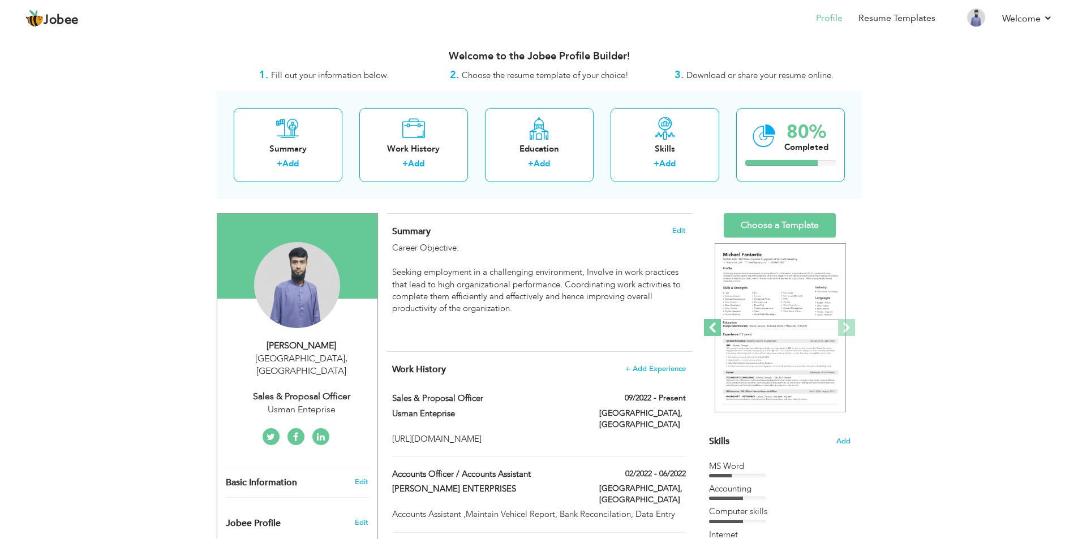
click at [709, 322] on span at bounding box center [712, 327] width 17 height 17
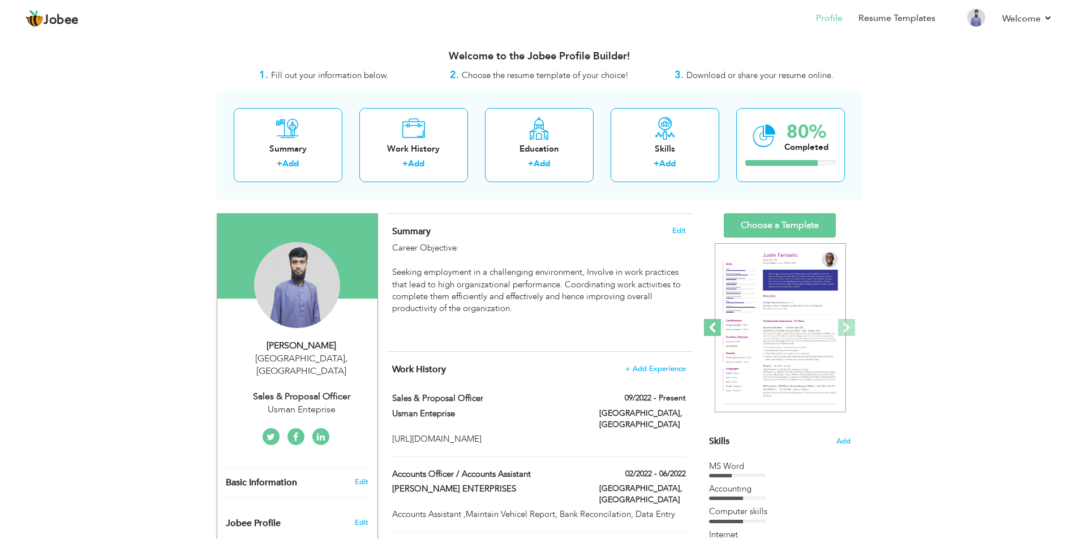
click at [709, 322] on span at bounding box center [712, 327] width 17 height 17
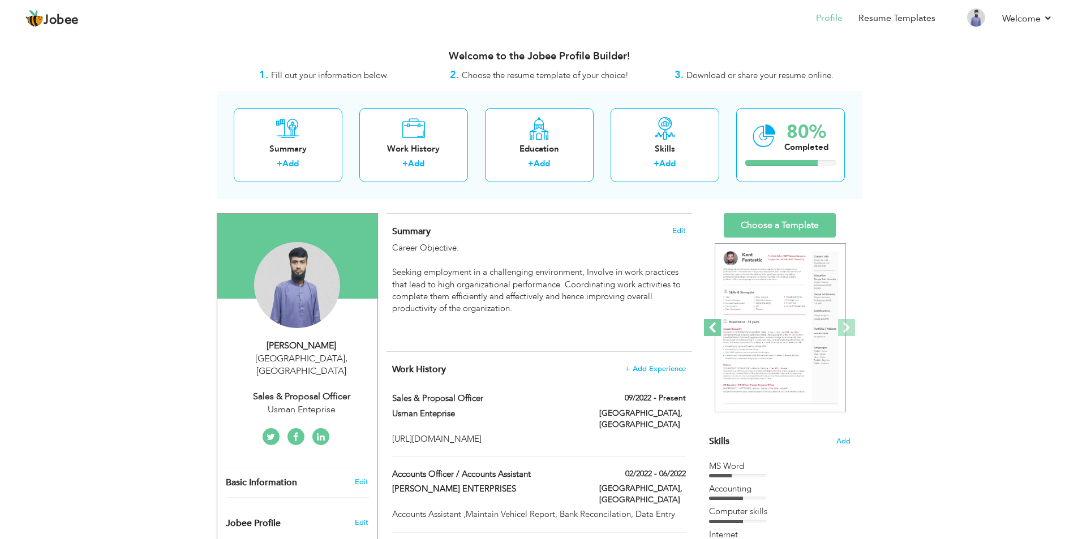
click at [709, 322] on span at bounding box center [712, 327] width 17 height 17
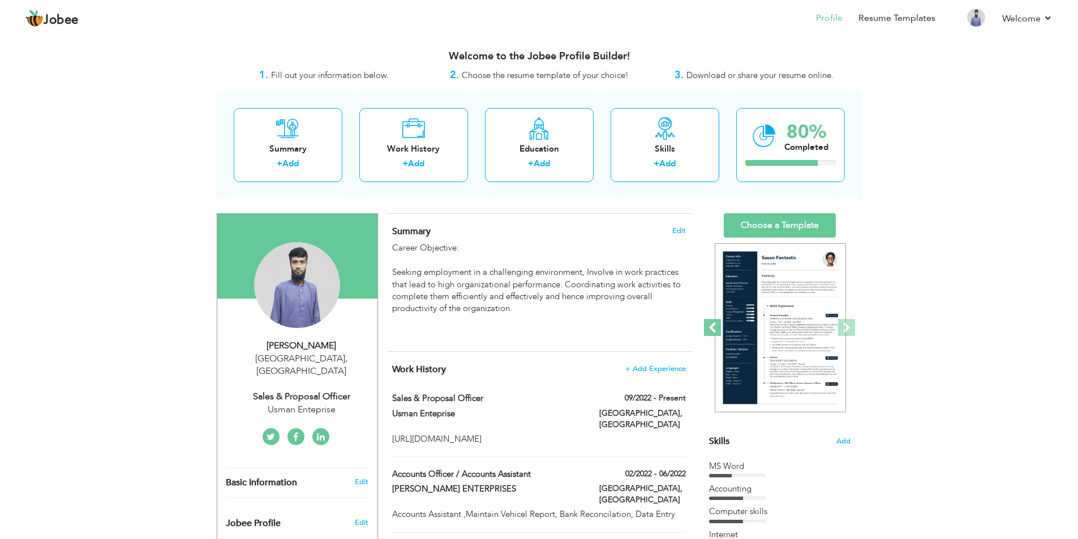
click at [709, 322] on span at bounding box center [712, 327] width 17 height 17
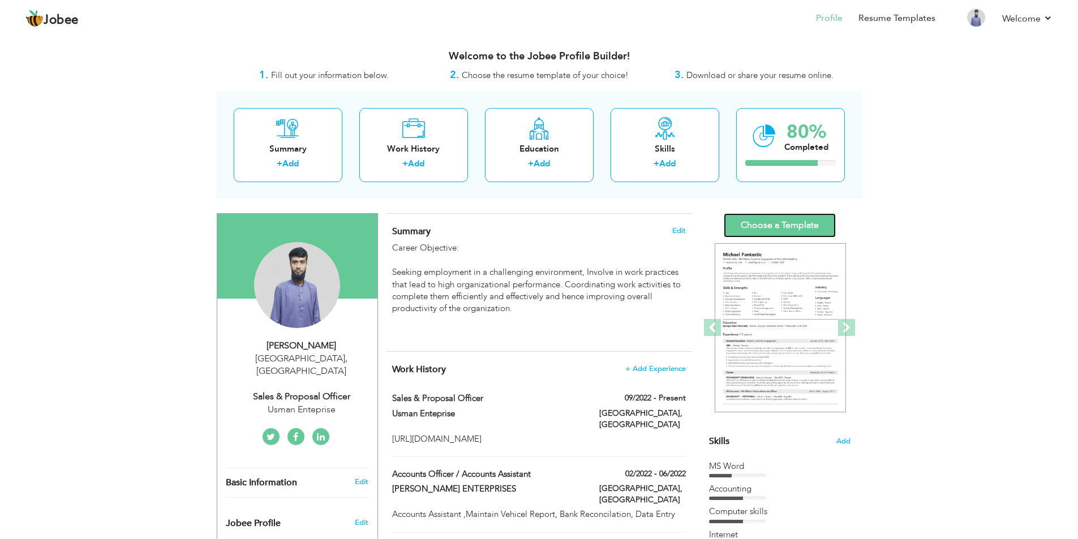
click at [794, 225] on link "Choose a Template" at bounding box center [780, 225] width 112 height 24
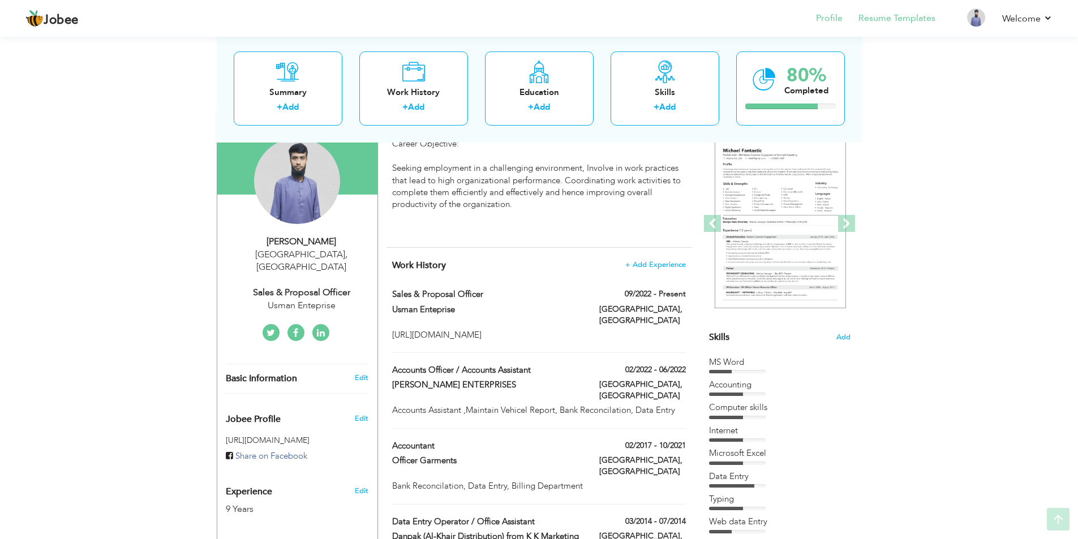
scroll to position [113, 0]
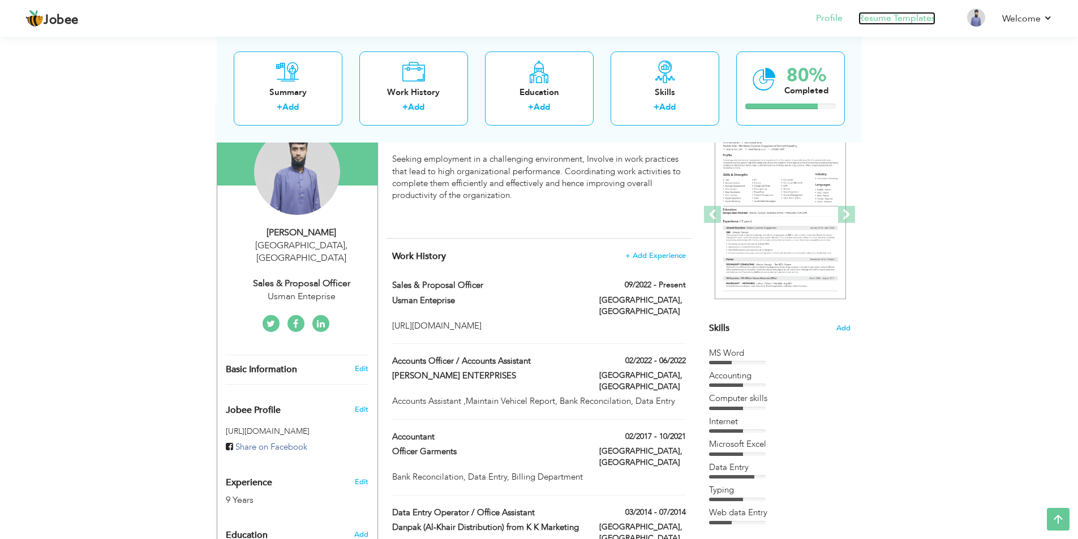
click at [907, 18] on link "Resume Templates" at bounding box center [896, 18] width 77 height 13
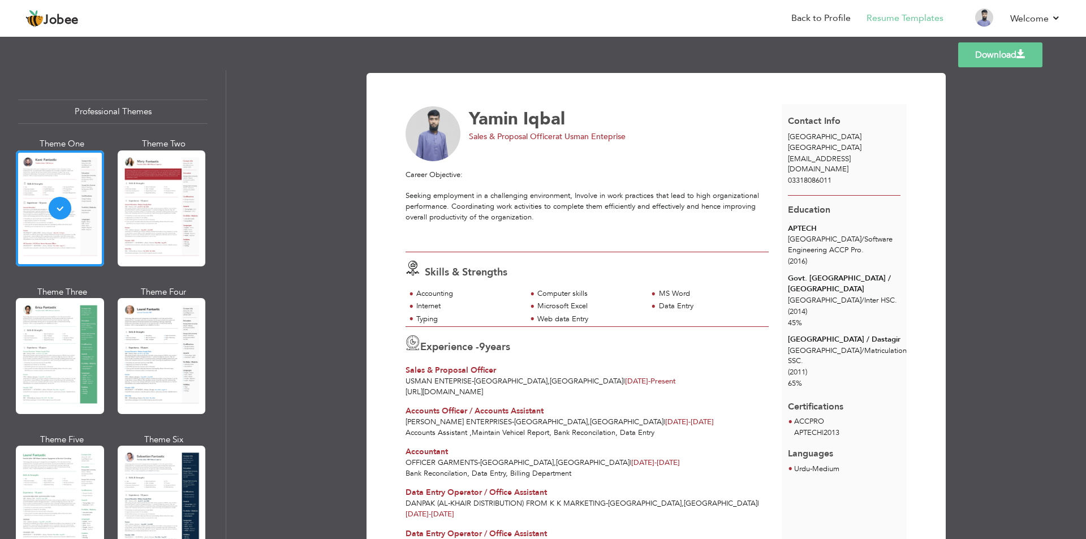
scroll to position [56, 0]
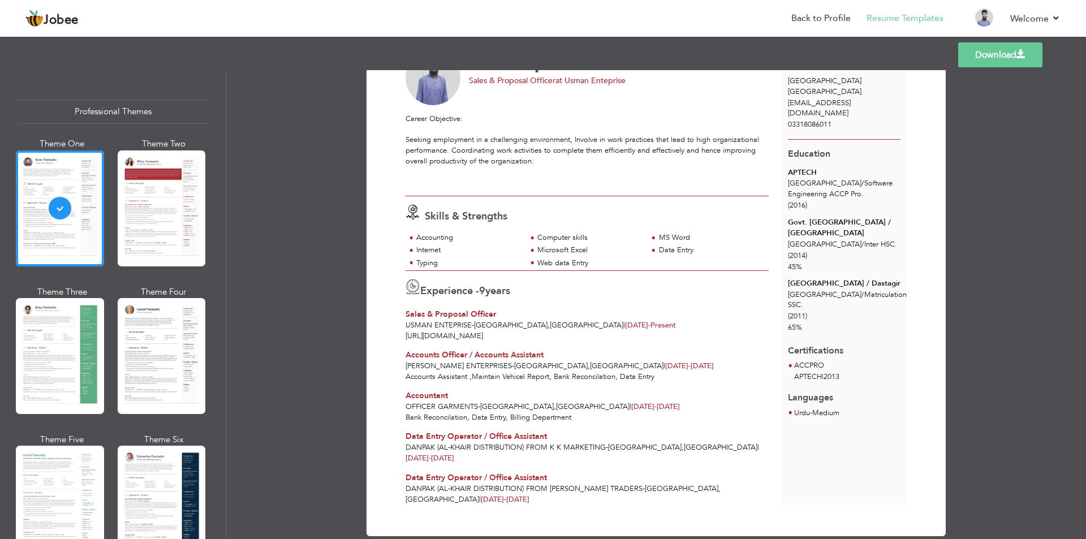
drag, startPoint x: 720, startPoint y: 446, endPoint x: 737, endPoint y: 446, distance: 17.0
click at [454, 453] on span "[DATE] - [DATE]" at bounding box center [430, 458] width 49 height 10
drag, startPoint x: 552, startPoint y: 410, endPoint x: 574, endPoint y: 405, distance: 22.5
click at [631, 405] on span "[DATE] -" at bounding box center [643, 407] width 25 height 10
click at [631, 405] on span "[DATE] - [DATE]" at bounding box center [655, 407] width 49 height 10
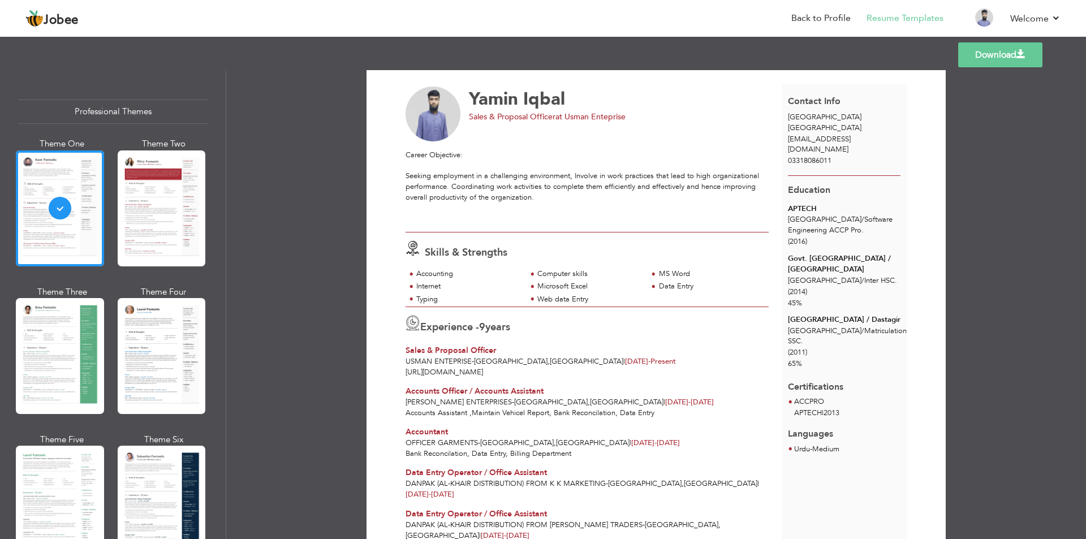
scroll to position [0, 0]
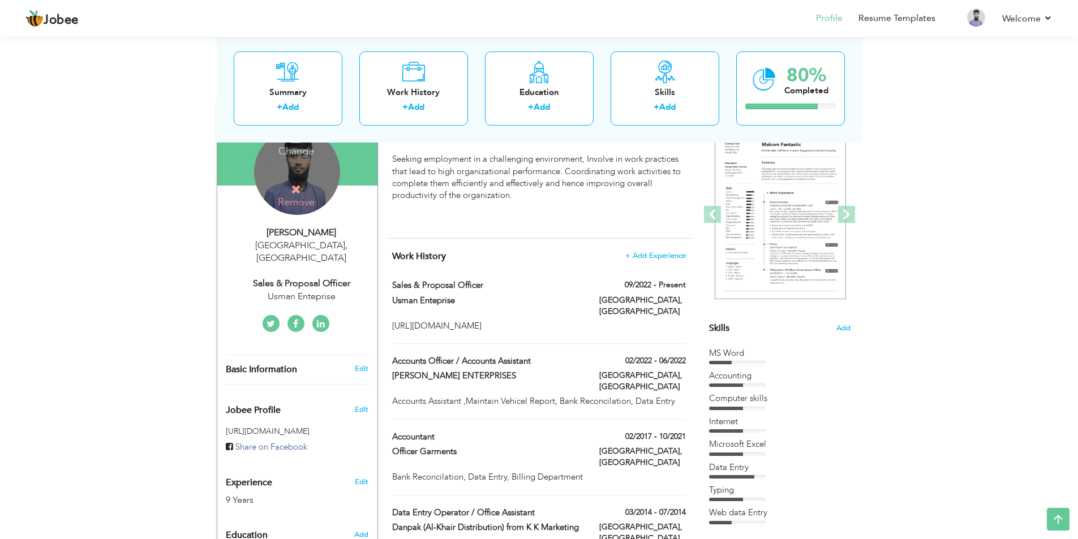
click at [301, 154] on h4 "Change" at bounding box center [296, 143] width 81 height 27
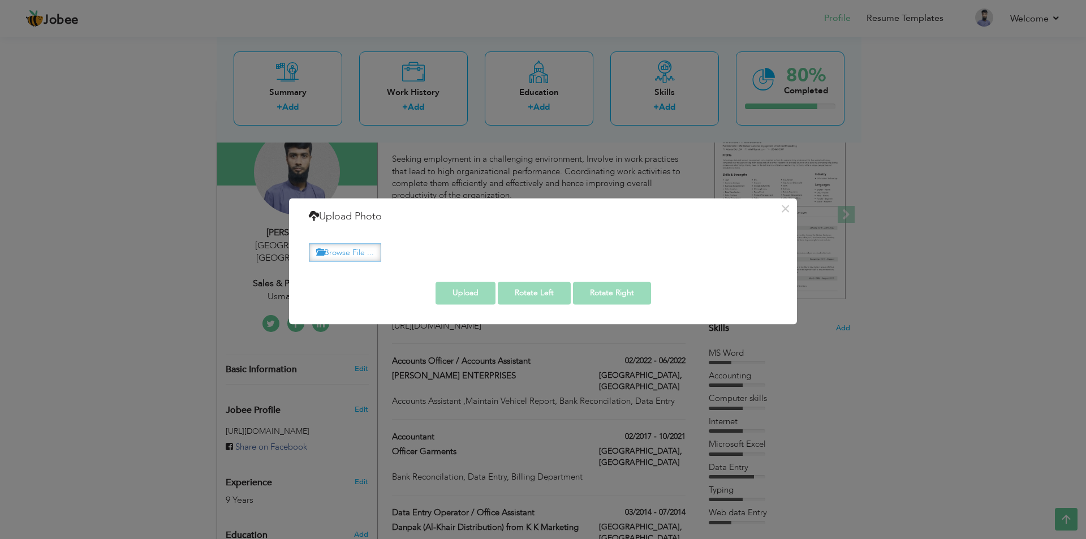
click at [360, 252] on label "Browse File ..." at bounding box center [345, 253] width 72 height 18
click at [0, 0] on input "Browse File ..." at bounding box center [0, 0] width 0 height 0
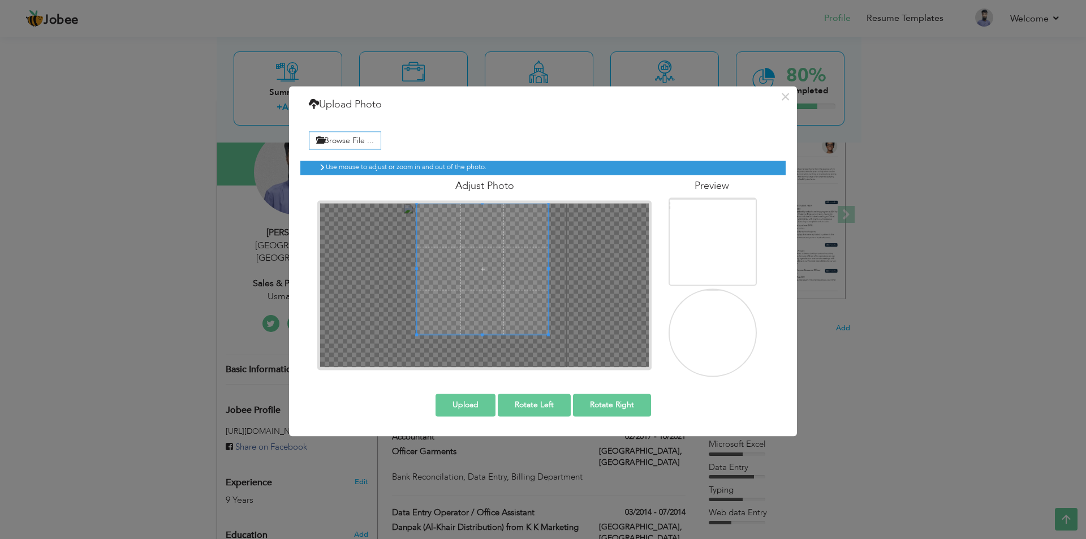
click at [495, 244] on span at bounding box center [482, 268] width 131 height 131
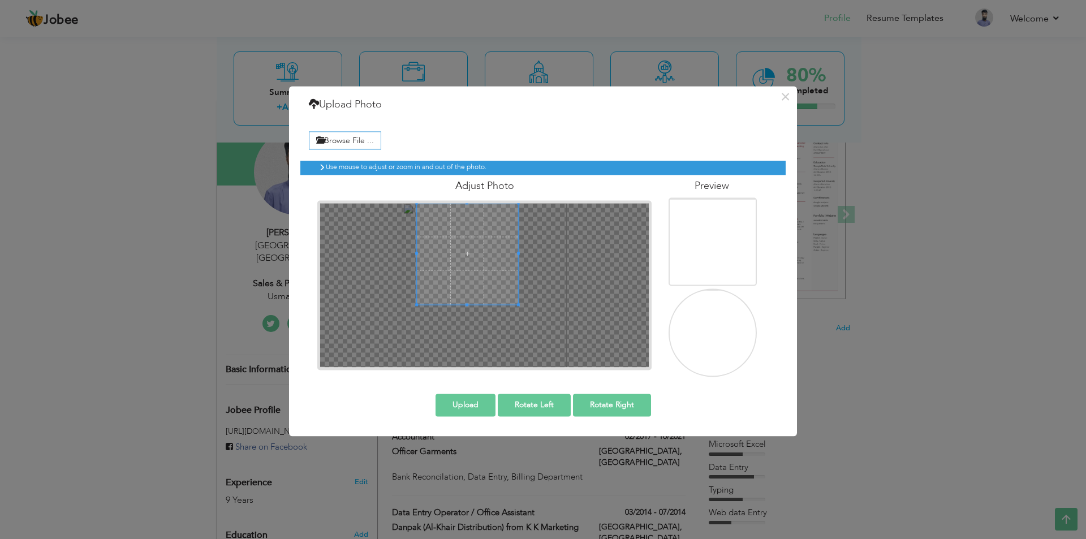
click at [520, 285] on div at bounding box center [484, 285] width 329 height 164
click at [509, 268] on span at bounding box center [481, 253] width 101 height 101
click at [518, 281] on div at bounding box center [476, 248] width 91 height 91
click at [504, 272] on span at bounding box center [482, 248] width 91 height 91
click at [486, 223] on span at bounding box center [482, 251] width 91 height 91
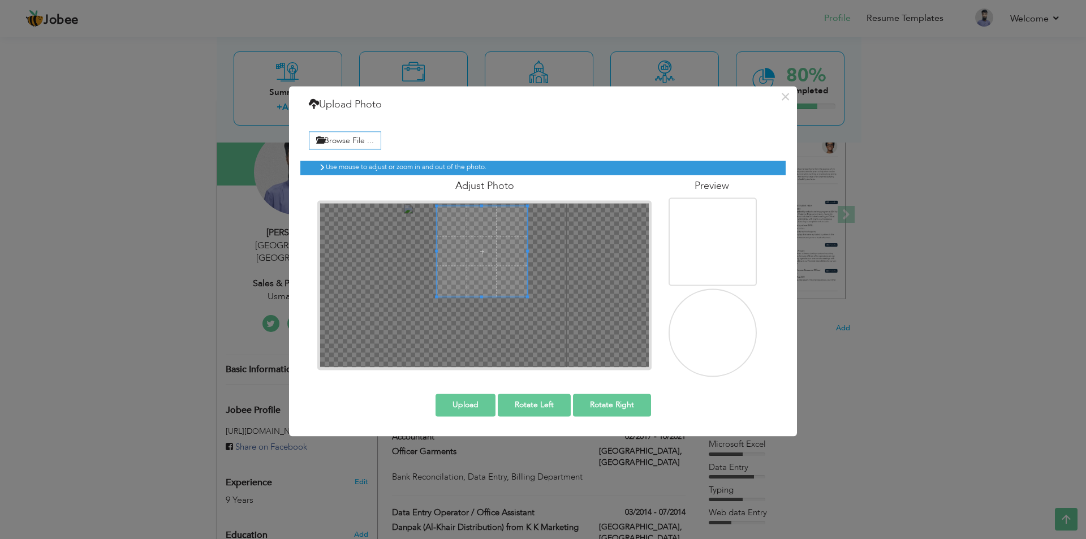
click at [466, 400] on button "Upload" at bounding box center [466, 405] width 60 height 23
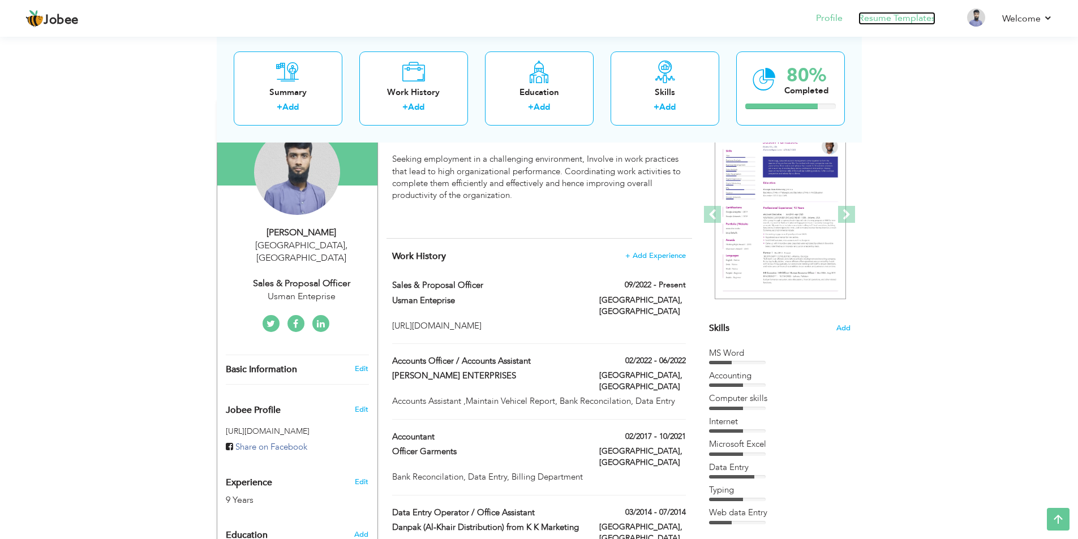
click at [917, 15] on link "Resume Templates" at bounding box center [896, 18] width 77 height 13
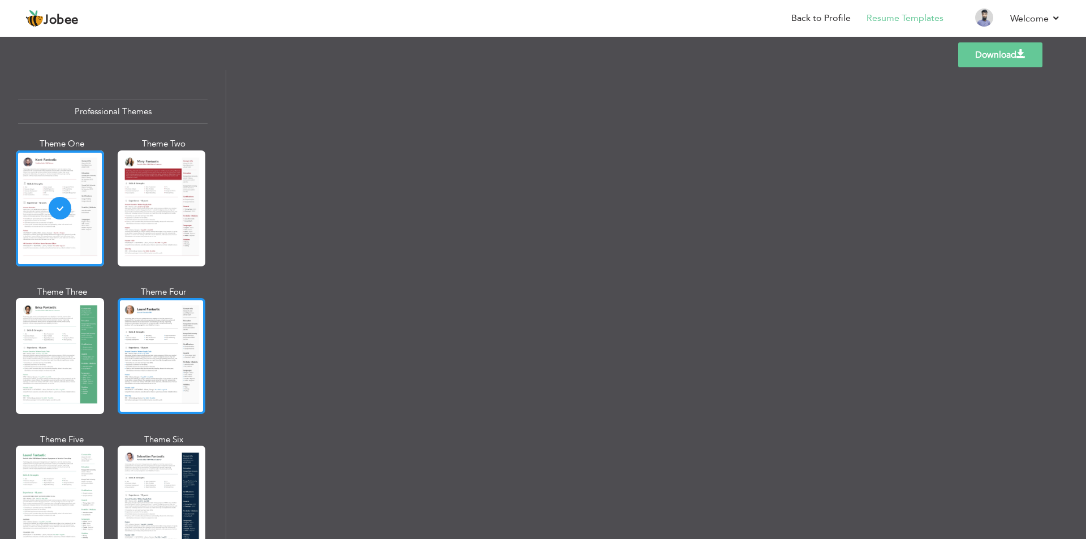
click at [184, 330] on div at bounding box center [162, 356] width 88 height 116
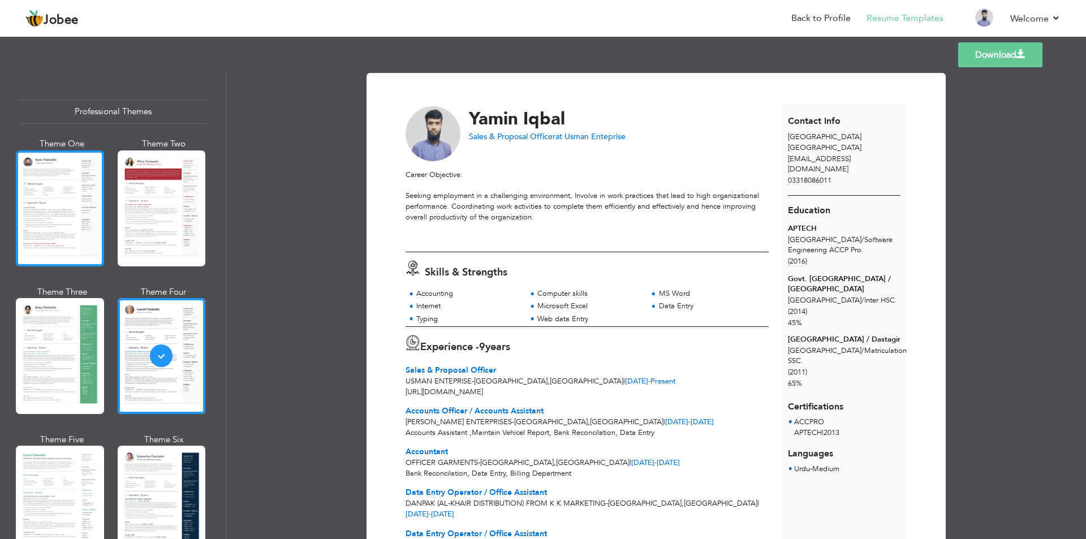
click at [32, 209] on div at bounding box center [60, 208] width 88 height 116
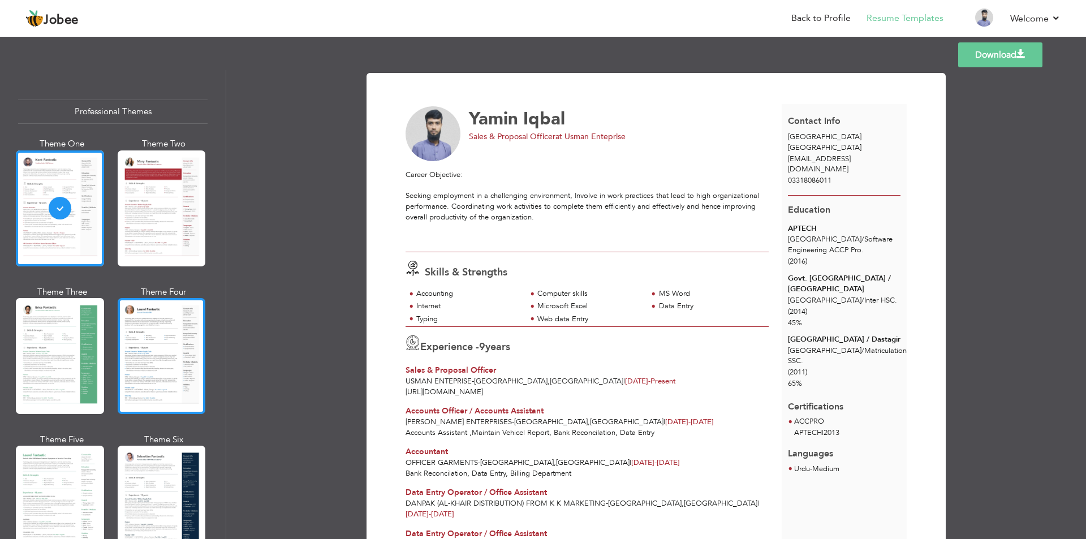
click at [156, 333] on div at bounding box center [162, 356] width 88 height 116
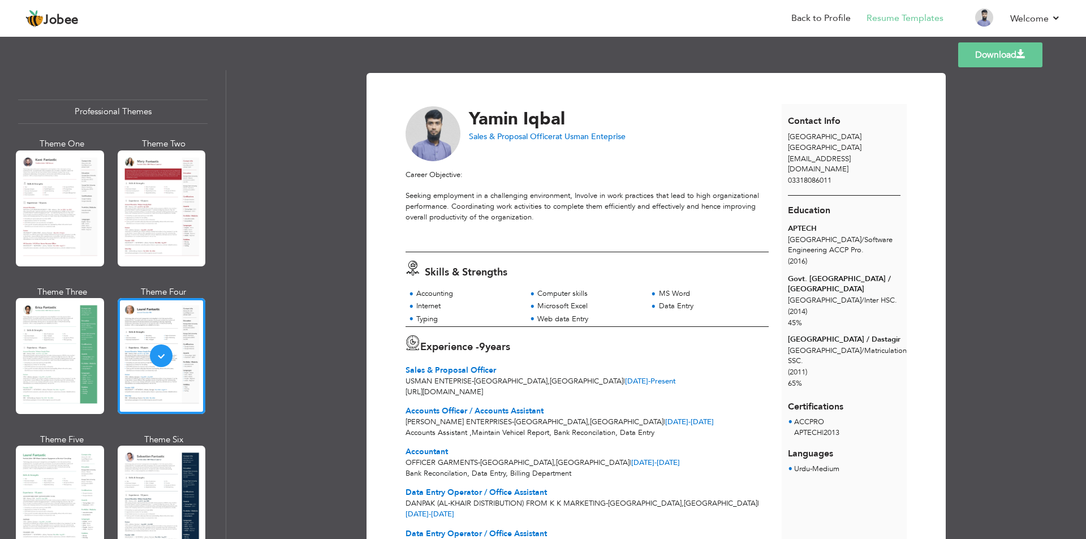
click at [978, 45] on link "Download" at bounding box center [1000, 54] width 84 height 25
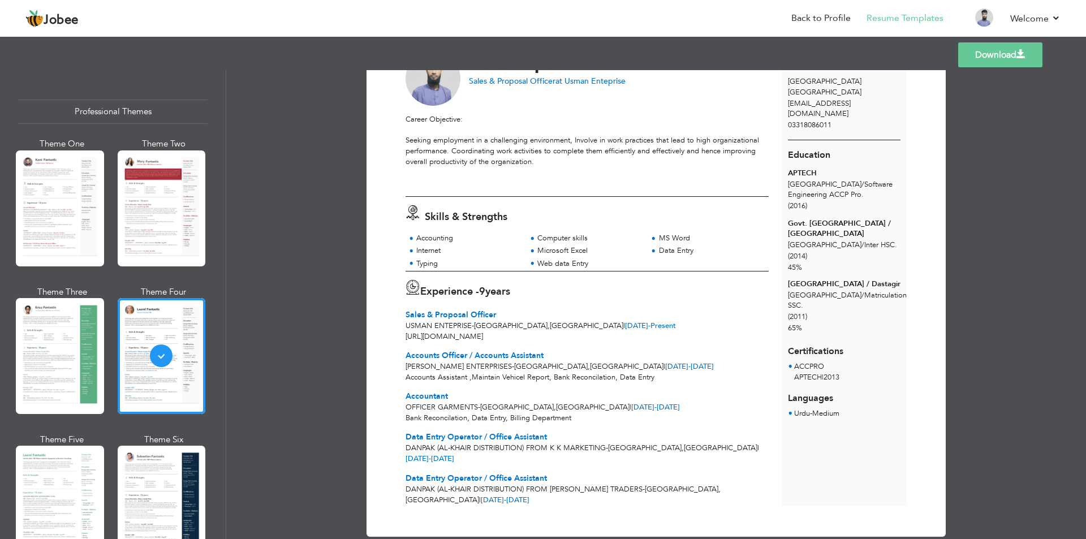
scroll to position [56, 0]
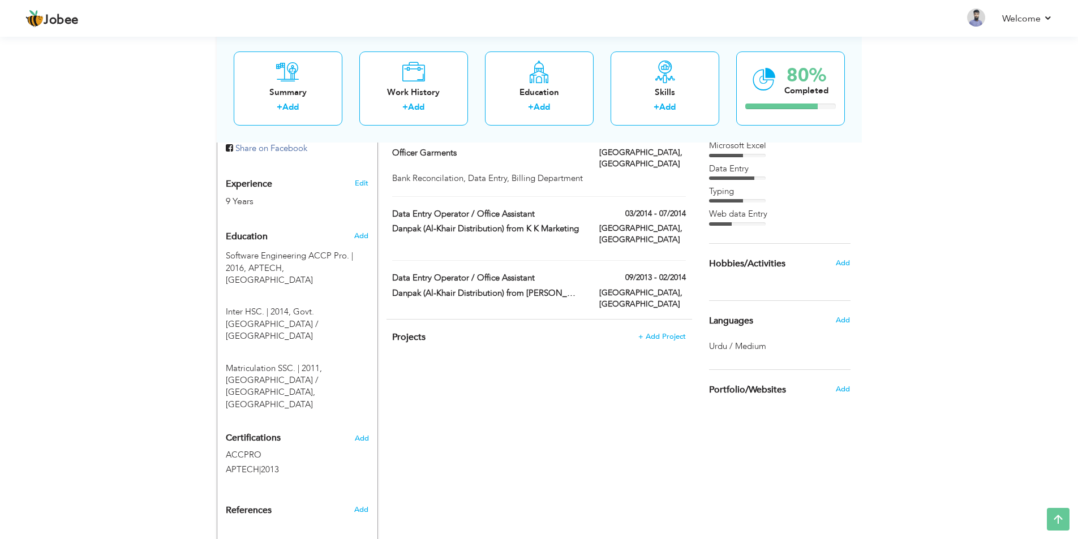
scroll to position [420, 0]
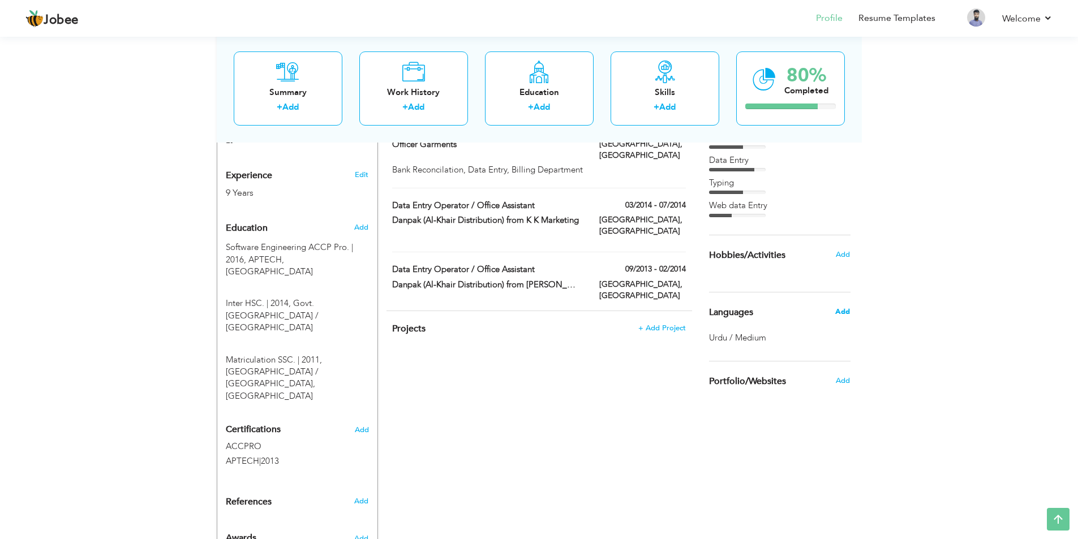
click at [846, 307] on span "Add" at bounding box center [842, 312] width 15 height 10
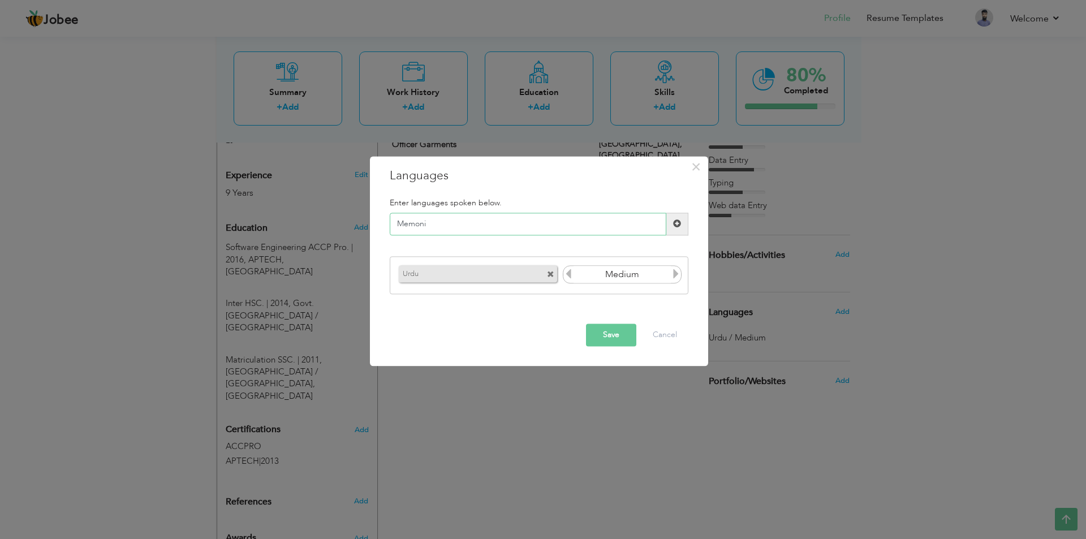
type input "Memoni"
click at [603, 335] on button "Save" at bounding box center [611, 335] width 50 height 23
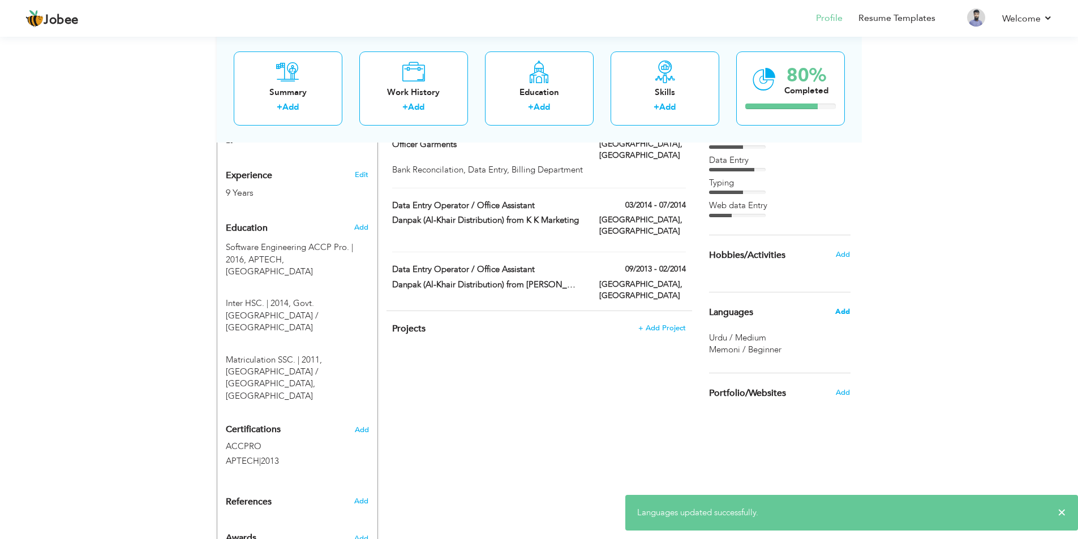
click at [837, 311] on span "Add" at bounding box center [842, 312] width 15 height 10
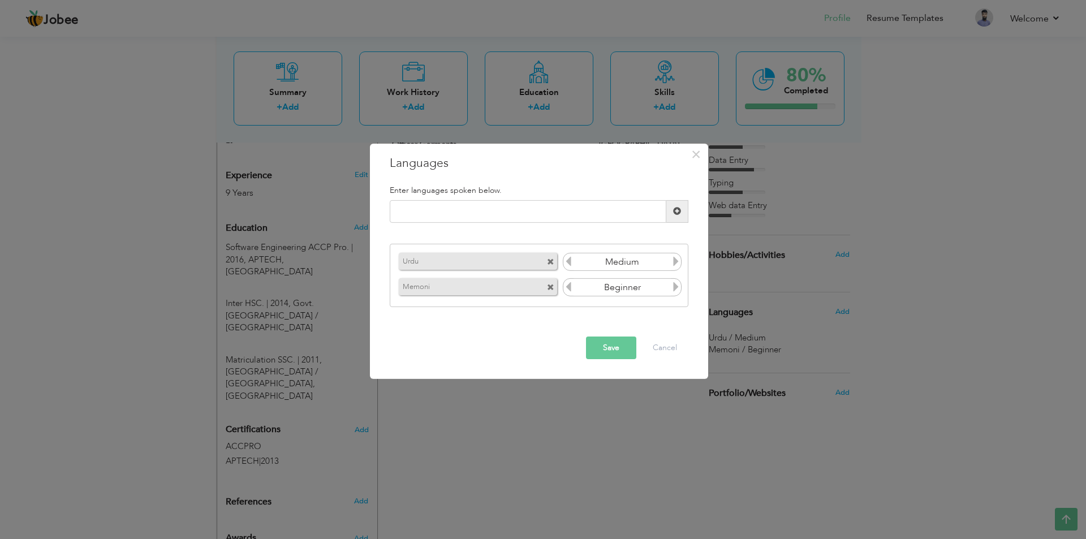
click at [678, 289] on icon at bounding box center [676, 287] width 10 height 10
click at [570, 290] on icon at bounding box center [568, 287] width 10 height 10
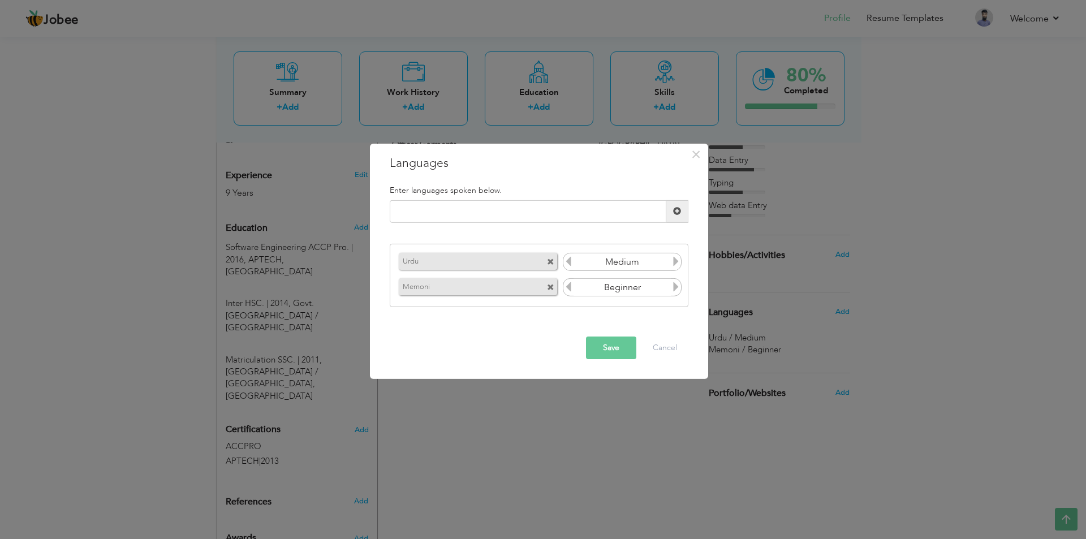
click at [675, 286] on icon at bounding box center [676, 287] width 10 height 10
click at [614, 343] on button "Save" at bounding box center [611, 348] width 50 height 23
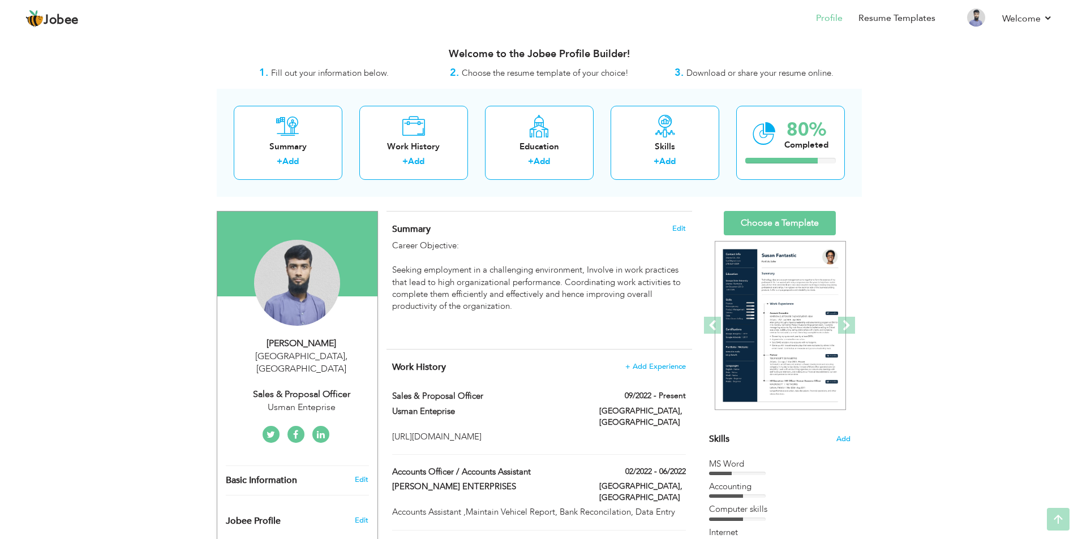
scroll to position [0, 0]
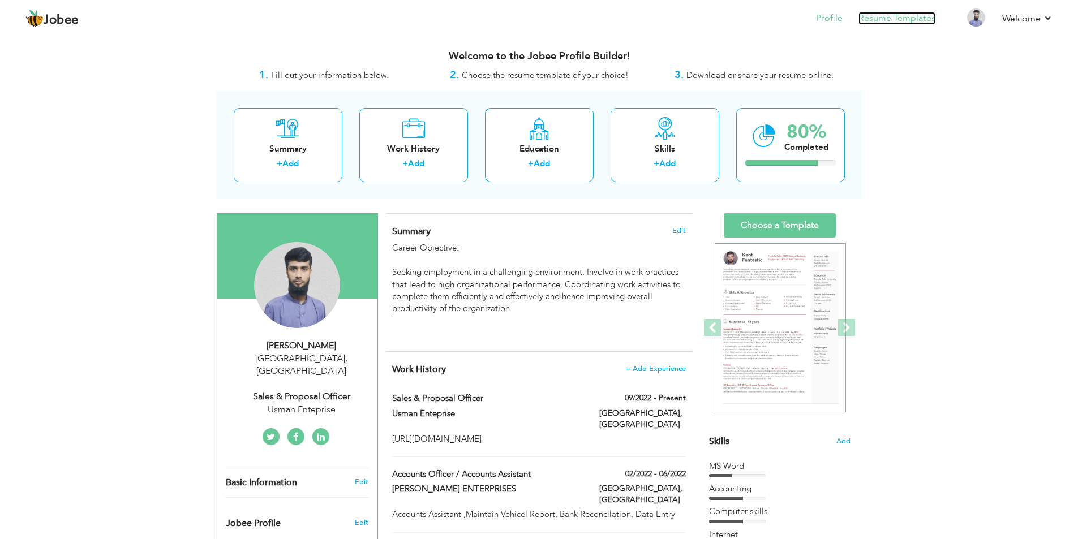
click at [895, 16] on link "Resume Templates" at bounding box center [896, 18] width 77 height 13
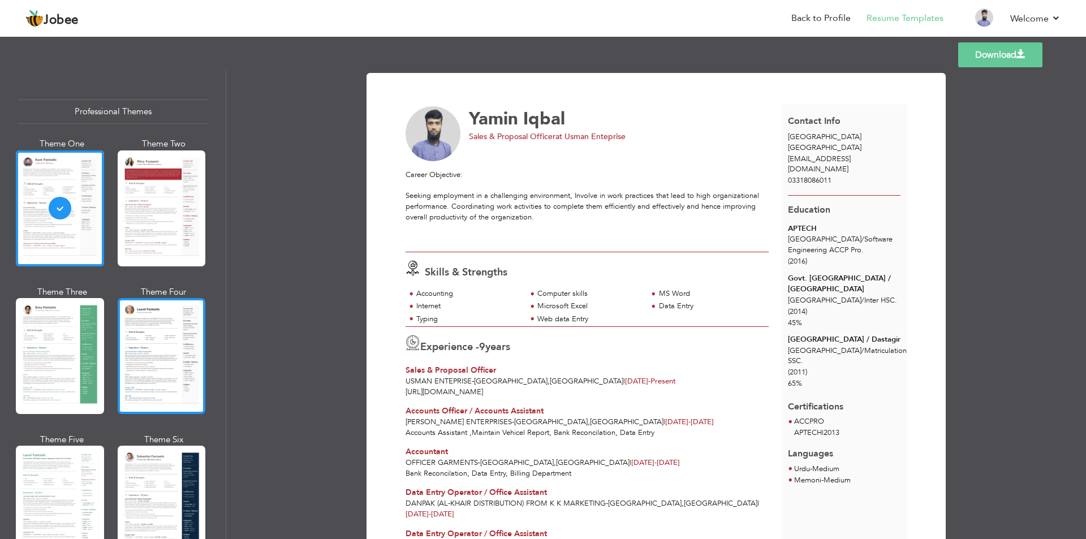
click at [164, 352] on div at bounding box center [162, 356] width 88 height 116
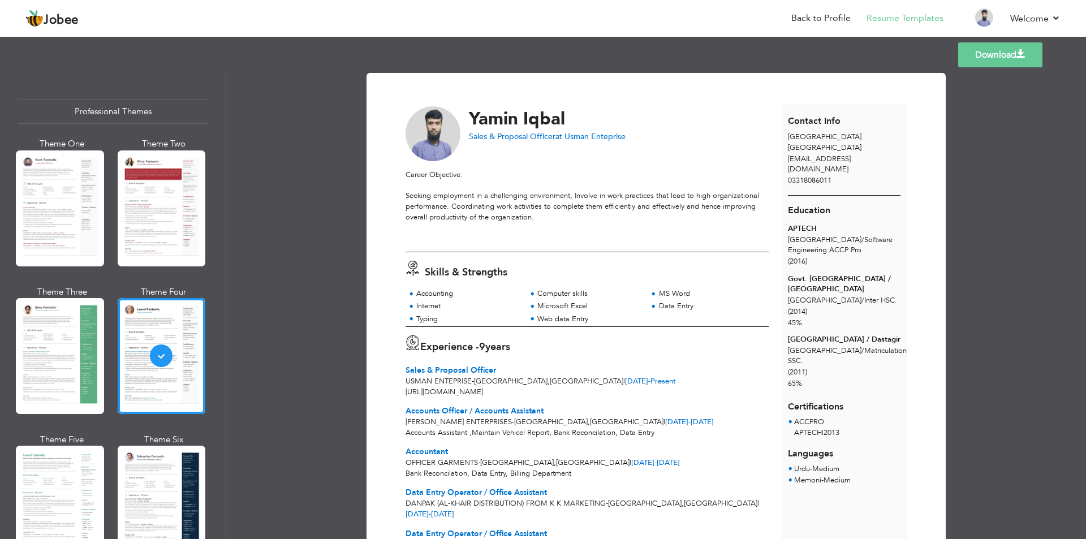
click at [1023, 46] on link "Download" at bounding box center [1000, 54] width 84 height 25
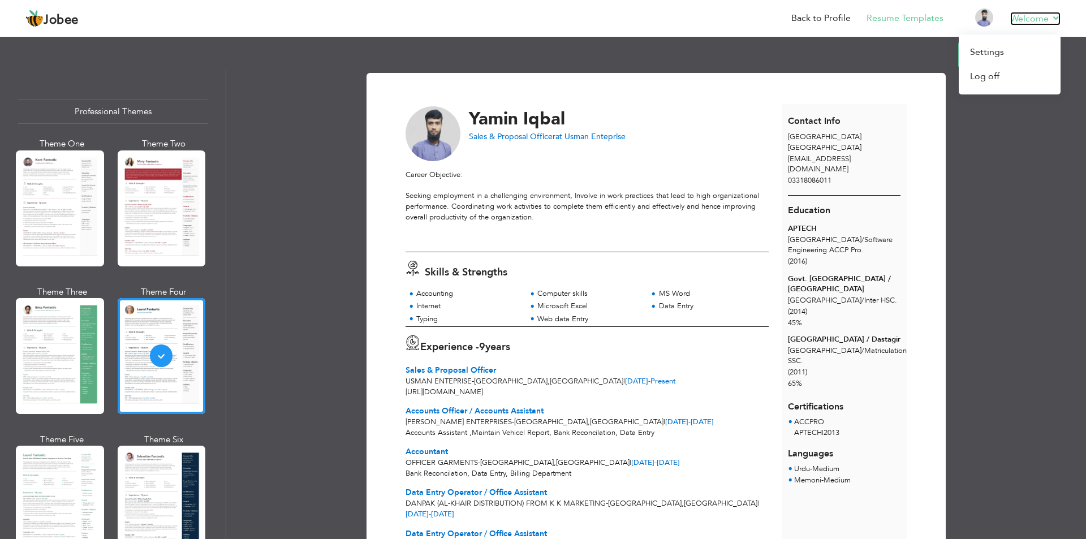
click at [1038, 22] on link "Welcome" at bounding box center [1035, 19] width 50 height 14
click at [998, 78] on link "Log off" at bounding box center [1010, 76] width 102 height 24
